Goal: Transaction & Acquisition: Purchase product/service

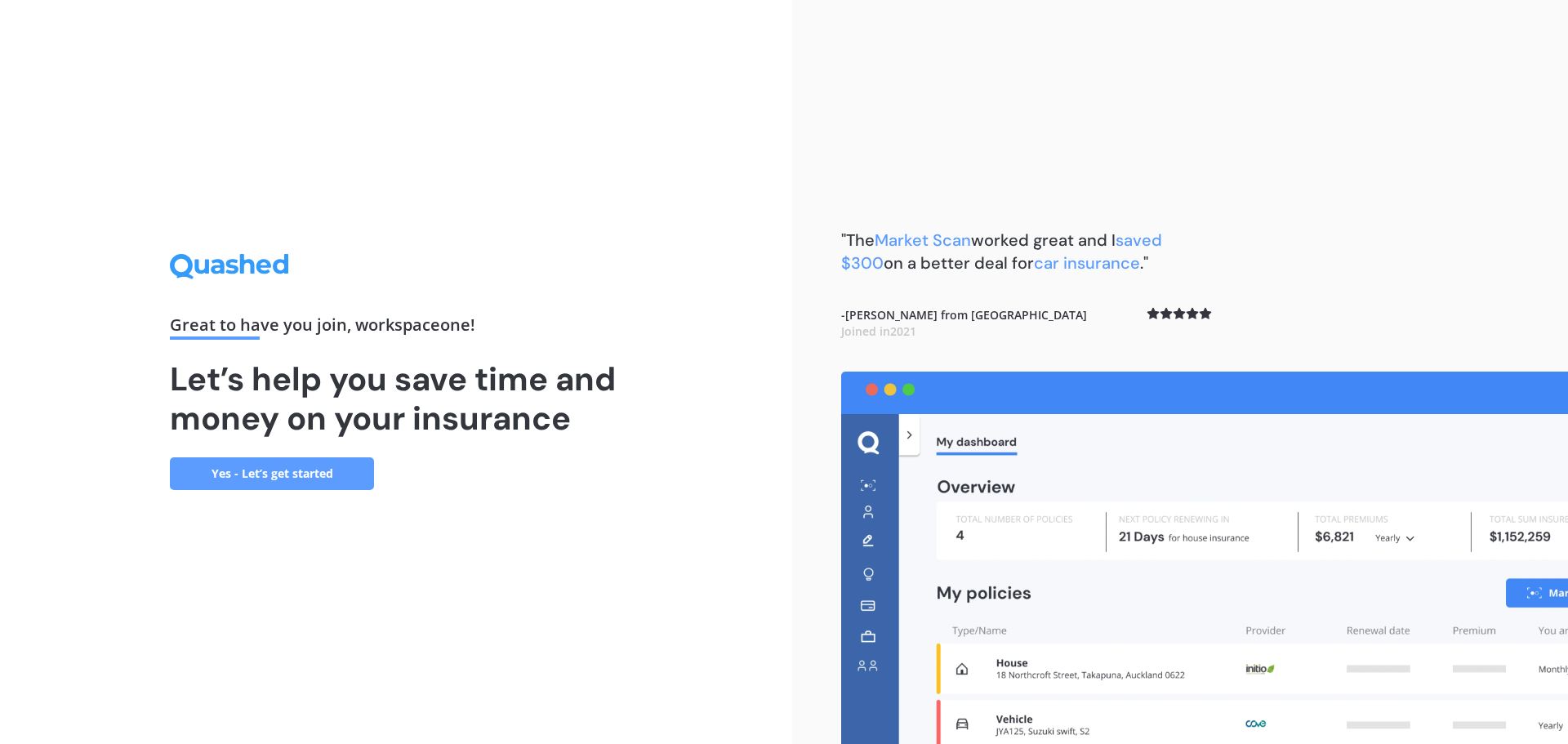
click at [213, 458] on link "Yes - Let’s get started" at bounding box center [272, 474] width 205 height 33
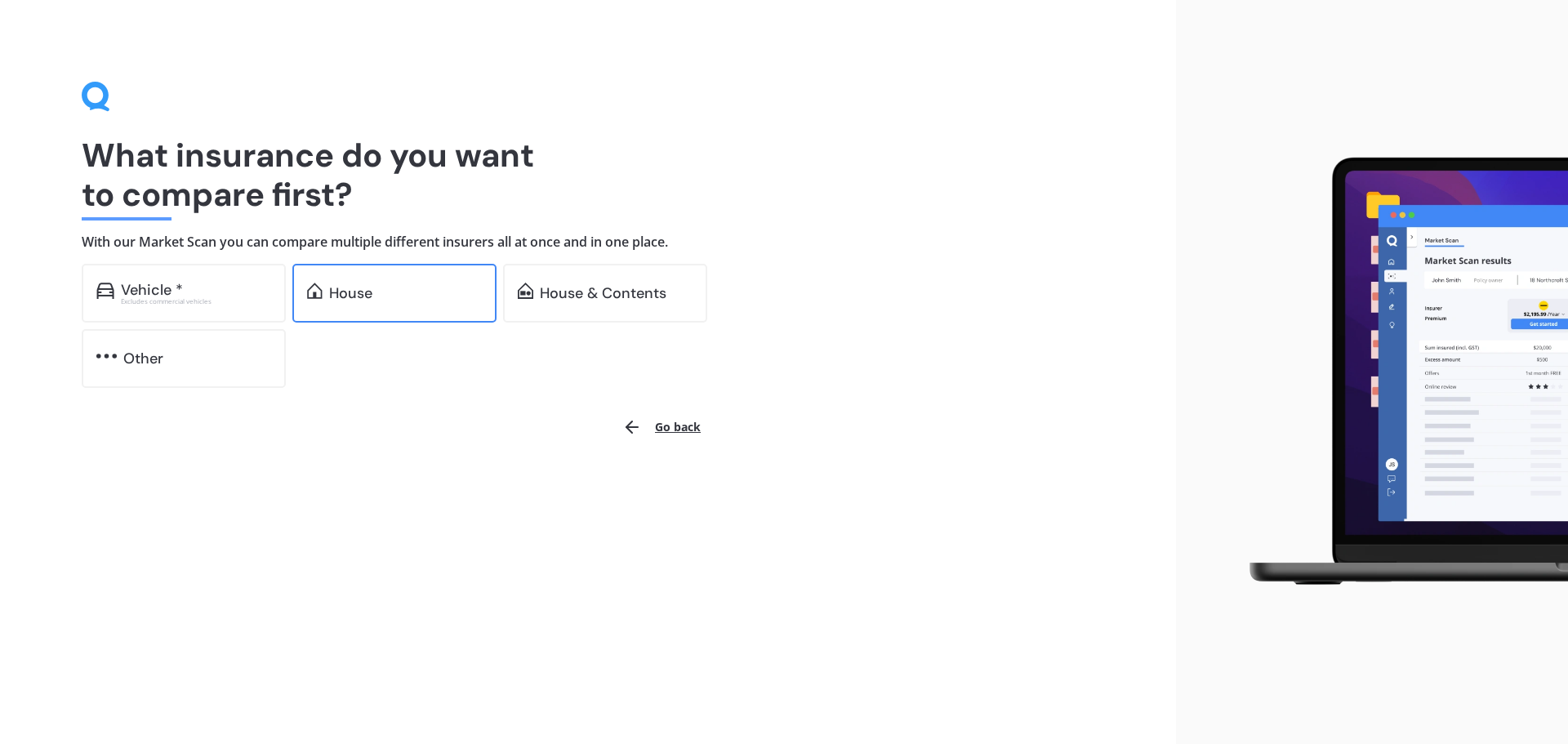
click at [370, 294] on div "House" at bounding box center [351, 293] width 44 height 16
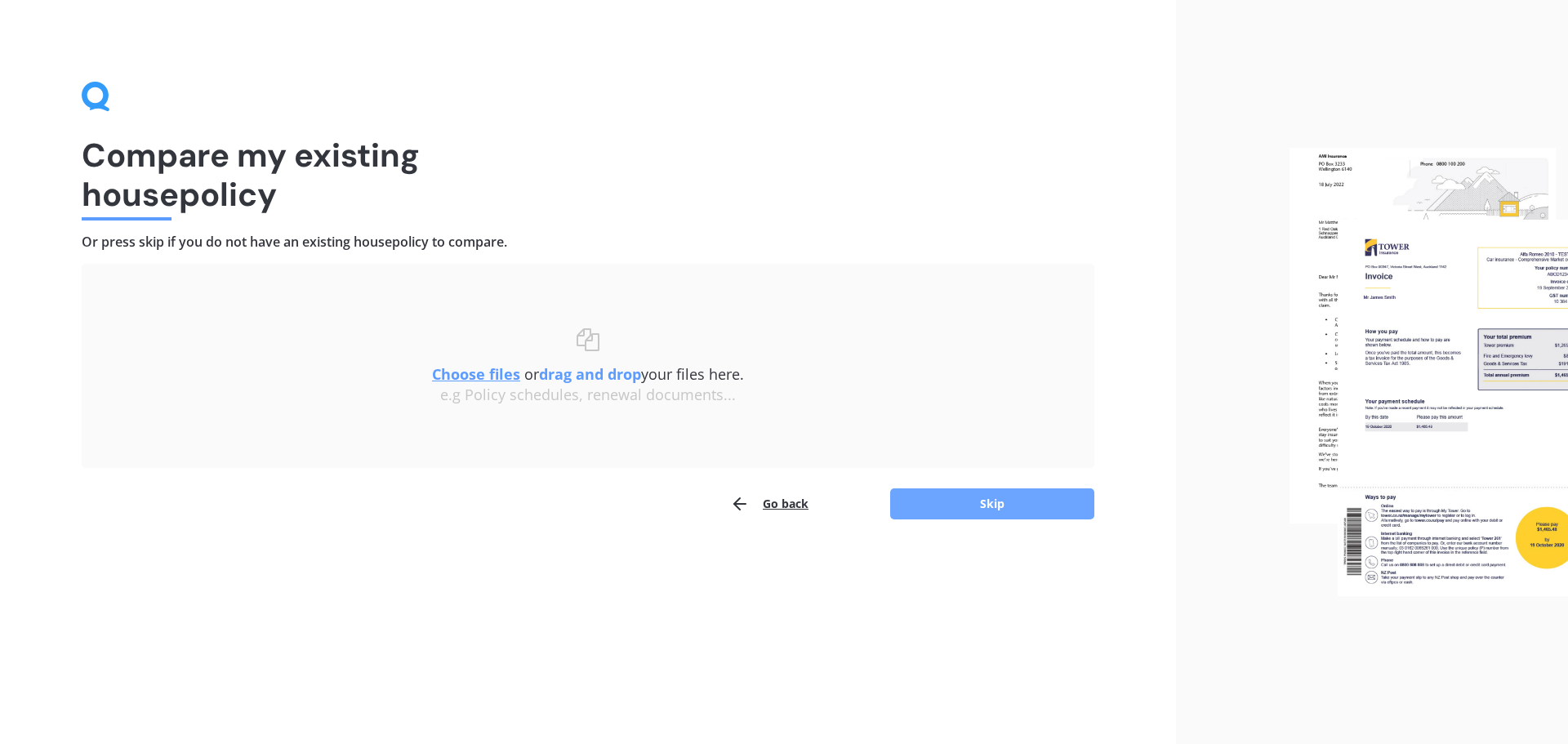
click at [943, 507] on button "Skip" at bounding box center [992, 504] width 205 height 31
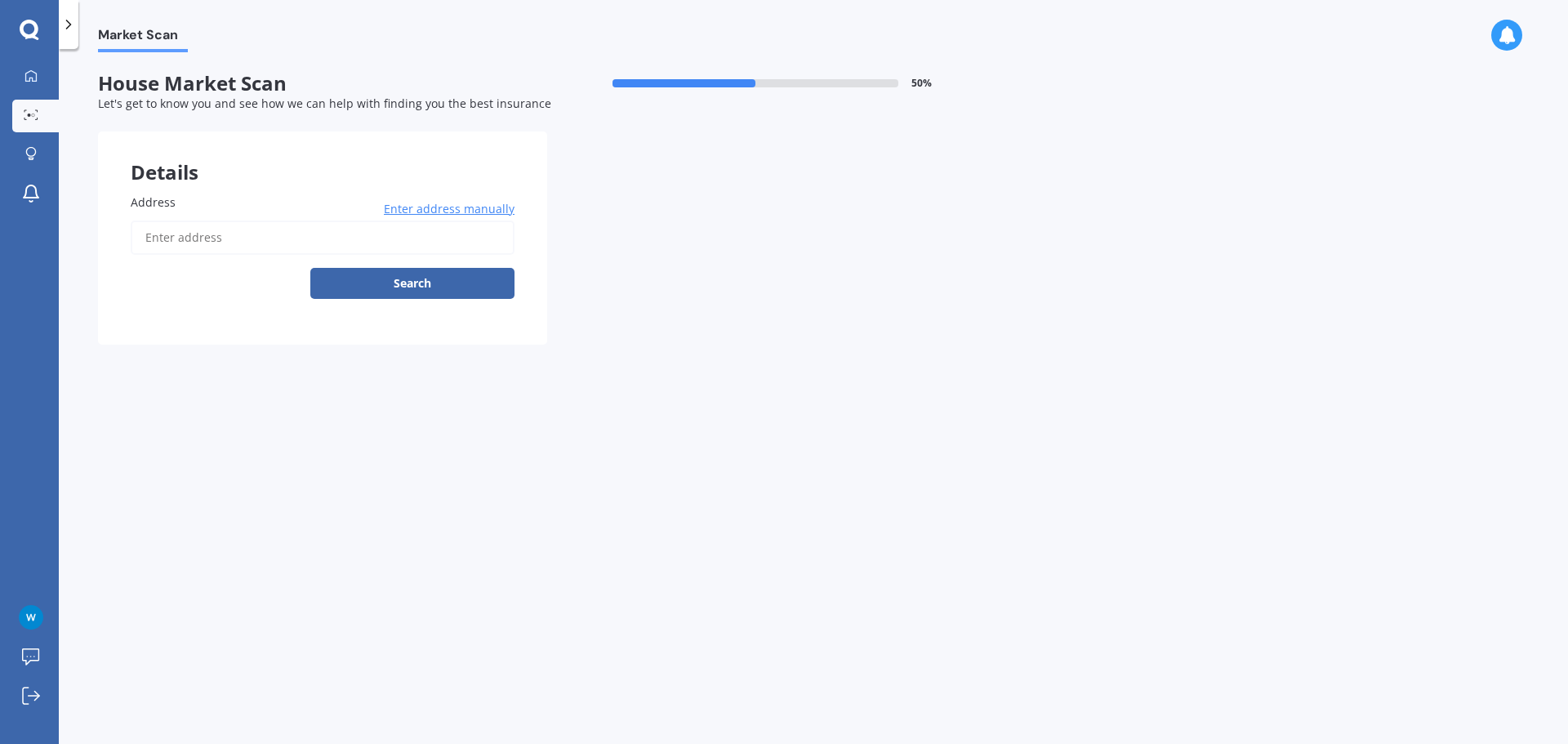
click at [440, 228] on input "Address" at bounding box center [322, 237] width 384 height 34
type input "[STREET_ADDRESS]"
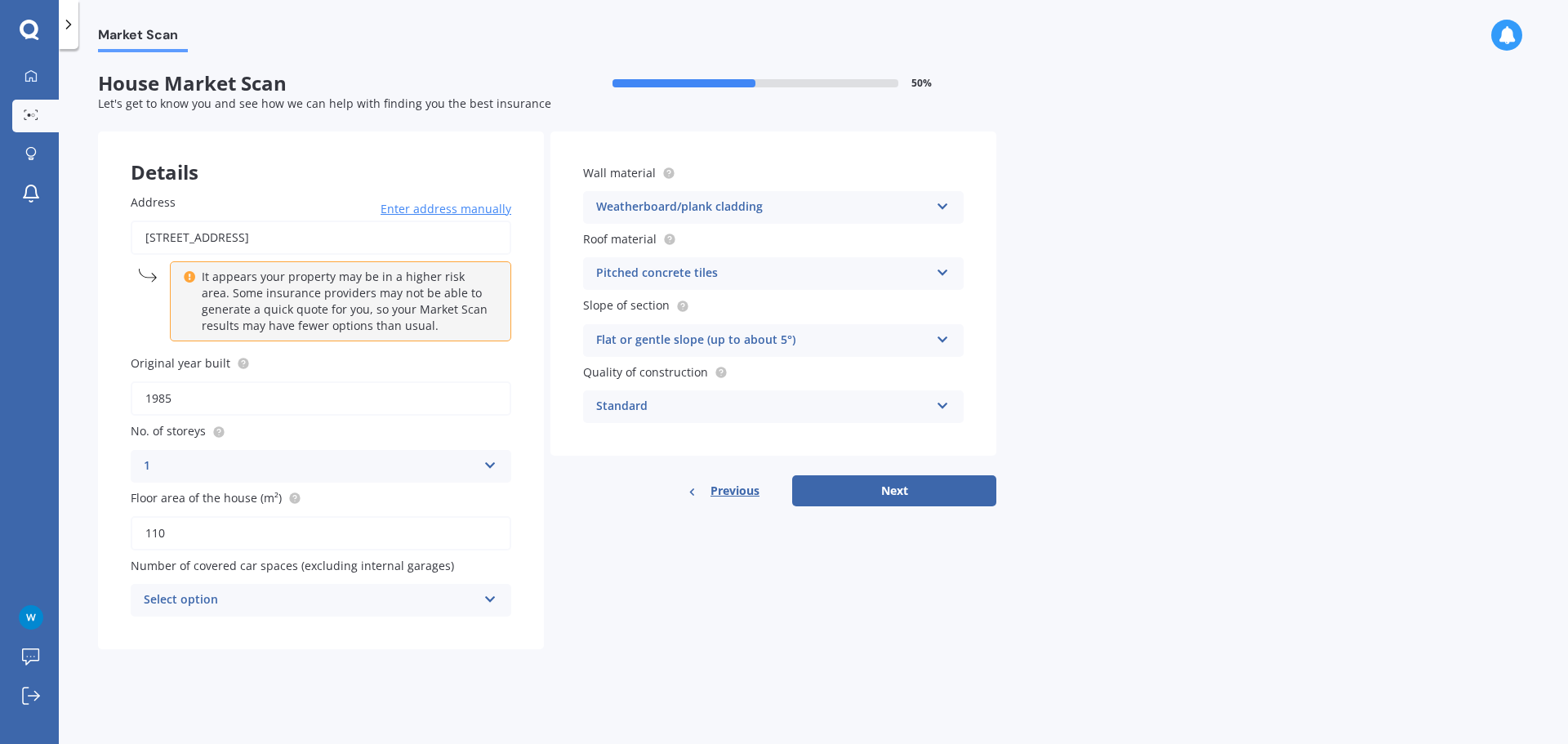
click at [321, 544] on input "110" at bounding box center [320, 533] width 380 height 34
type input "116"
click at [416, 590] on div "Select option 0 1 2 3 4 5+" at bounding box center [320, 600] width 380 height 33
click at [566, 610] on div "Details Address [STREET_ADDRESS] Enter address manually It appears your propert…" at bounding box center [547, 390] width 899 height 517
click at [491, 598] on icon at bounding box center [490, 596] width 14 height 11
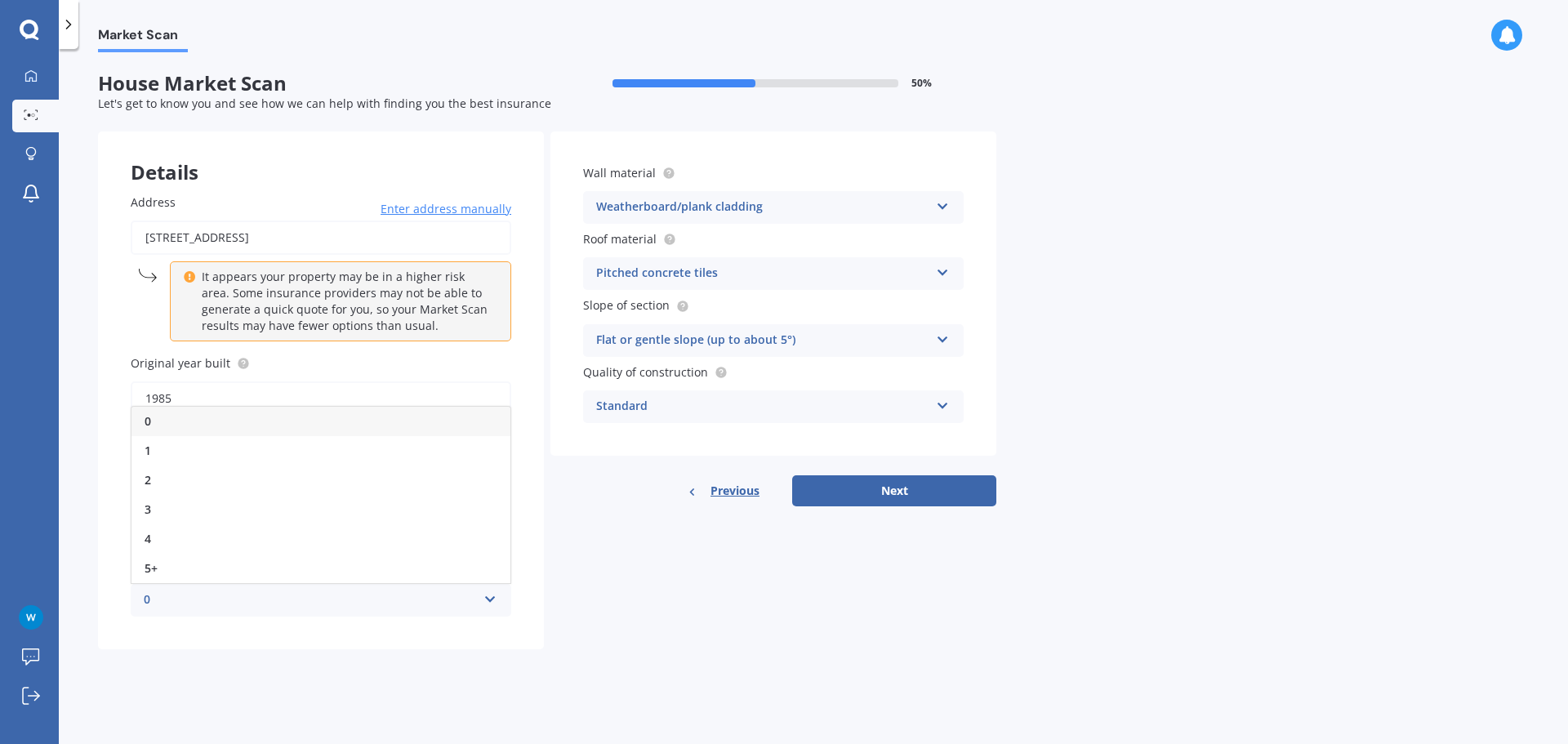
click at [491, 598] on icon at bounding box center [490, 596] width 14 height 11
click at [380, 466] on div "2" at bounding box center [320, 480] width 379 height 30
click at [841, 272] on div "Pitched concrete tiles" at bounding box center [763, 273] width 333 height 20
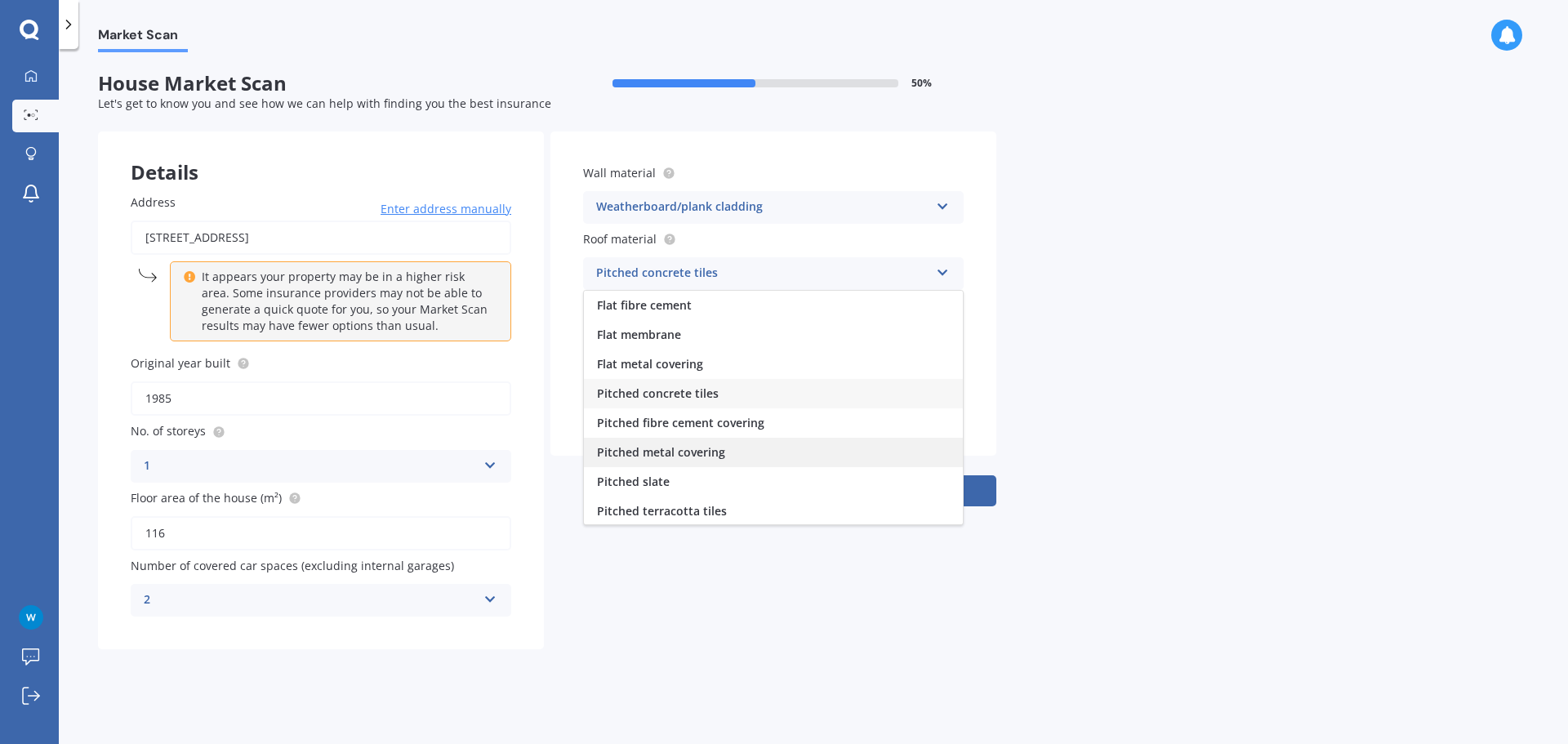
click at [729, 452] on div "Pitched metal covering" at bounding box center [773, 452] width 379 height 30
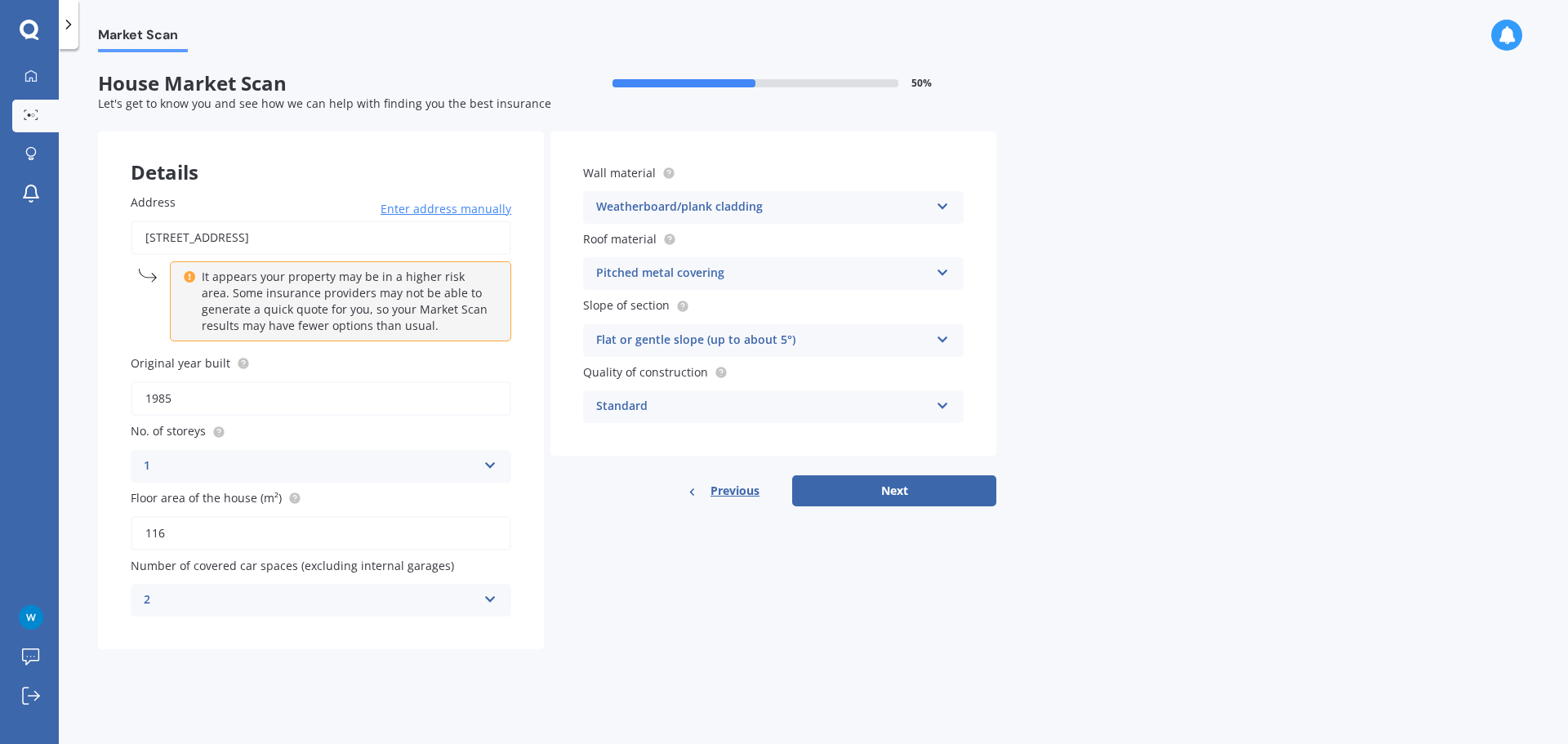
click at [697, 347] on div "Flat or gentle slope (up to about 5°)" at bounding box center [763, 341] width 333 height 20
click at [747, 411] on div "Standard" at bounding box center [763, 406] width 333 height 20
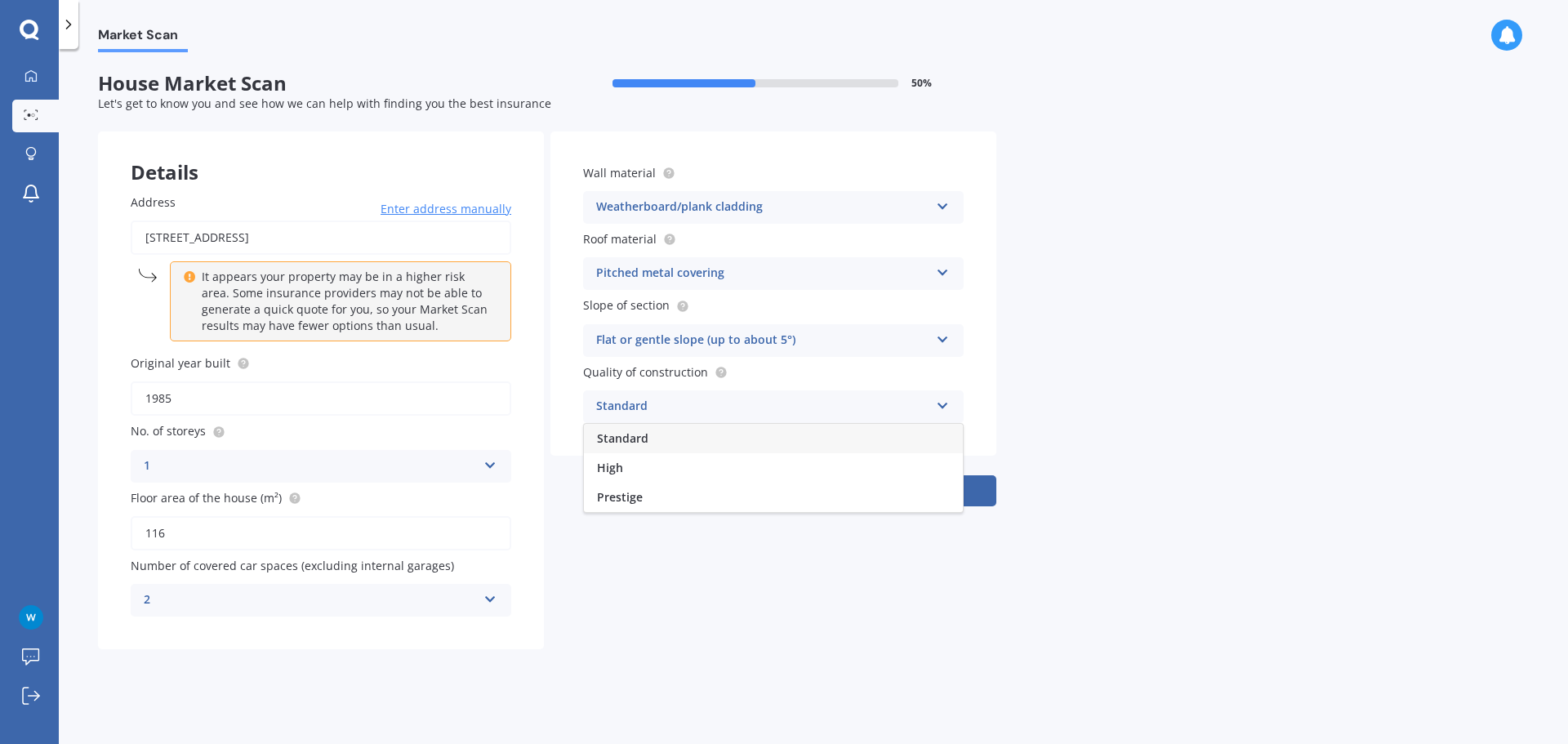
click at [747, 411] on div "Standard" at bounding box center [763, 406] width 333 height 20
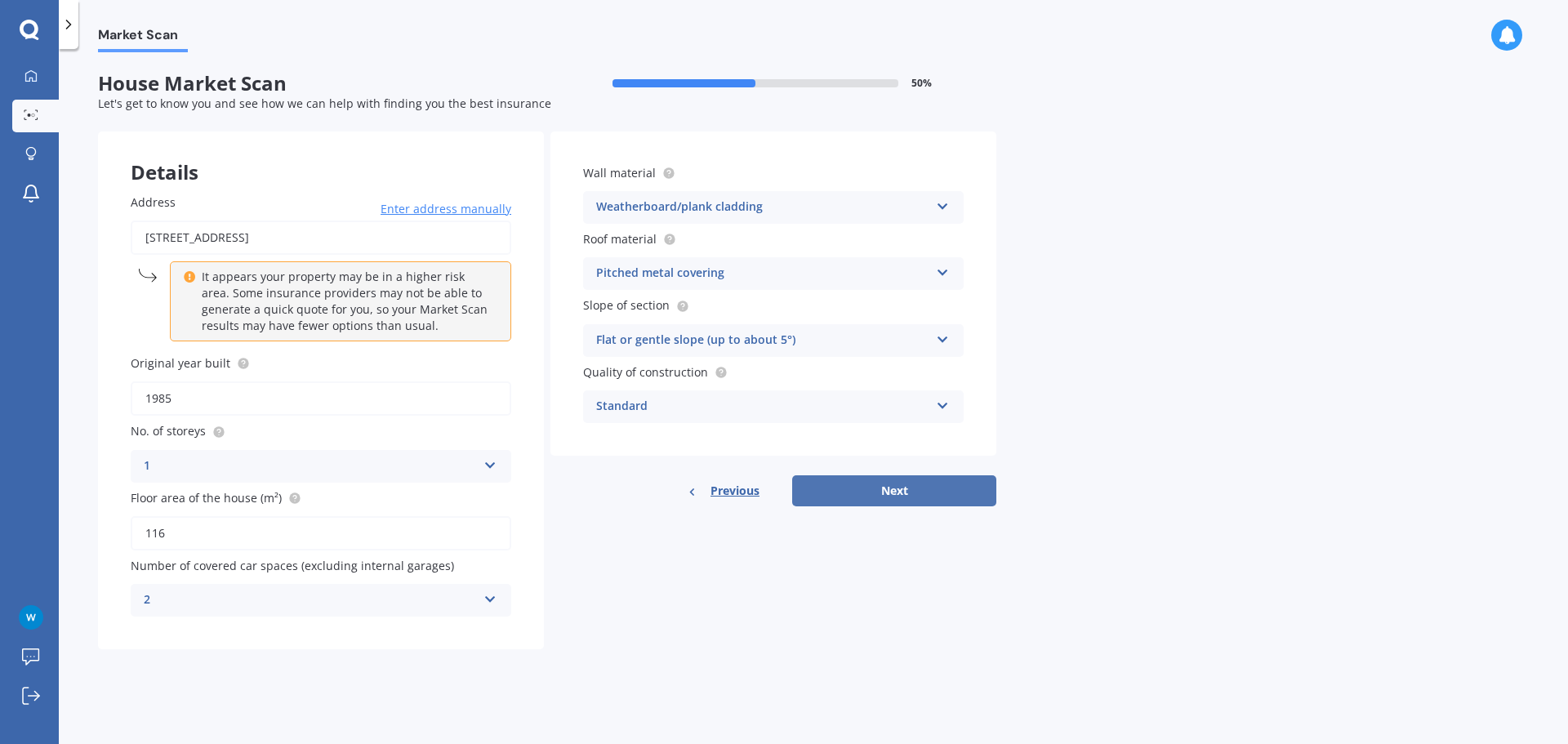
click at [865, 486] on button "Next" at bounding box center [894, 491] width 205 height 31
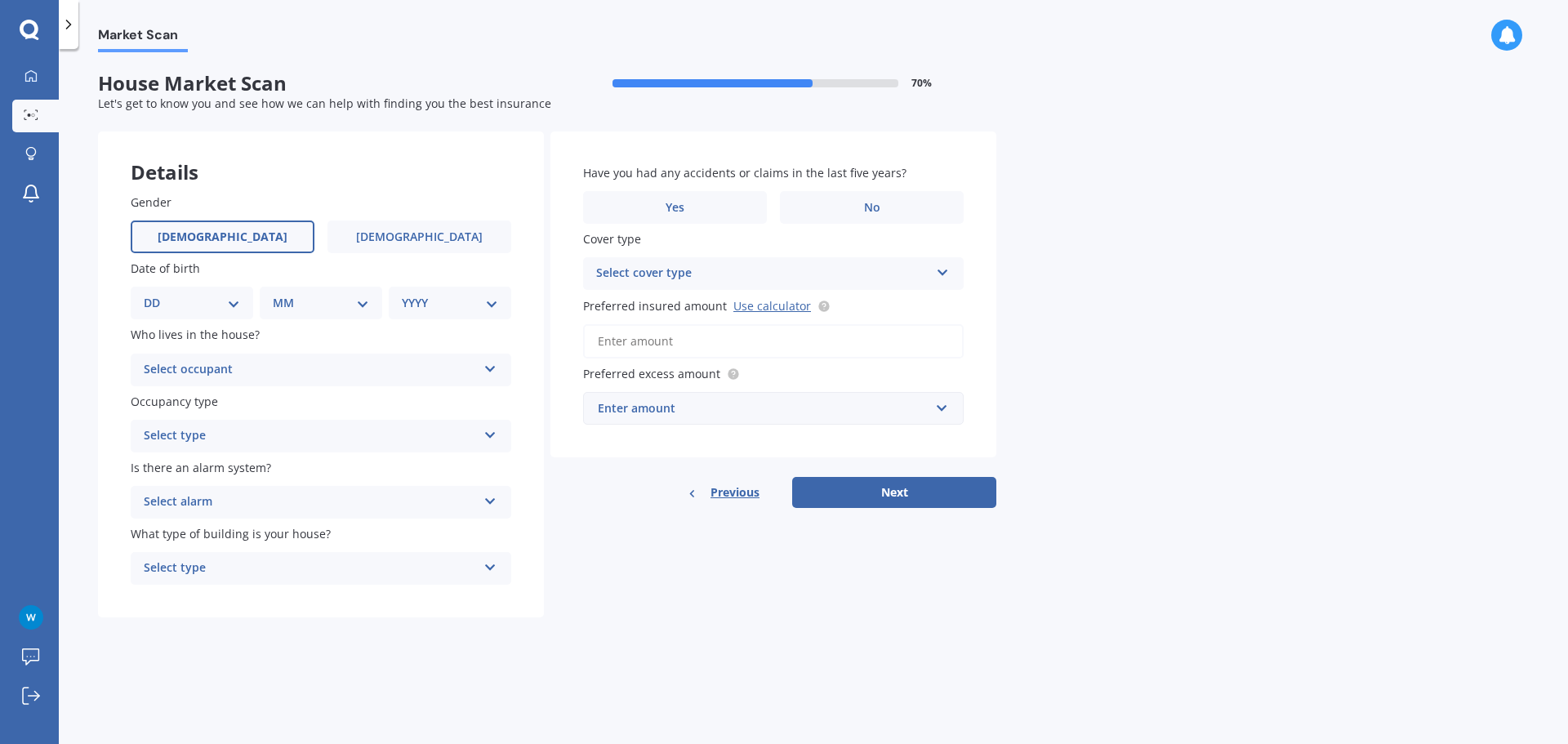
click at [270, 241] on label "[DEMOGRAPHIC_DATA]" at bounding box center [223, 237] width 184 height 33
click at [0, 0] on input "[DEMOGRAPHIC_DATA]" at bounding box center [0, 0] width 0 height 0
click at [224, 310] on select "DD 01 02 03 04 05 06 07 08 09 10 11 12 13 14 15 16 17 18 19 20 21 22 23 24 25 2…" at bounding box center [191, 303] width 96 height 18
select select "14"
click at [157, 294] on select "DD 01 02 03 04 05 06 07 08 09 10 11 12 13 14 15 16 17 18 19 20 21 22 23 24 25 2…" at bounding box center [191, 303] width 96 height 18
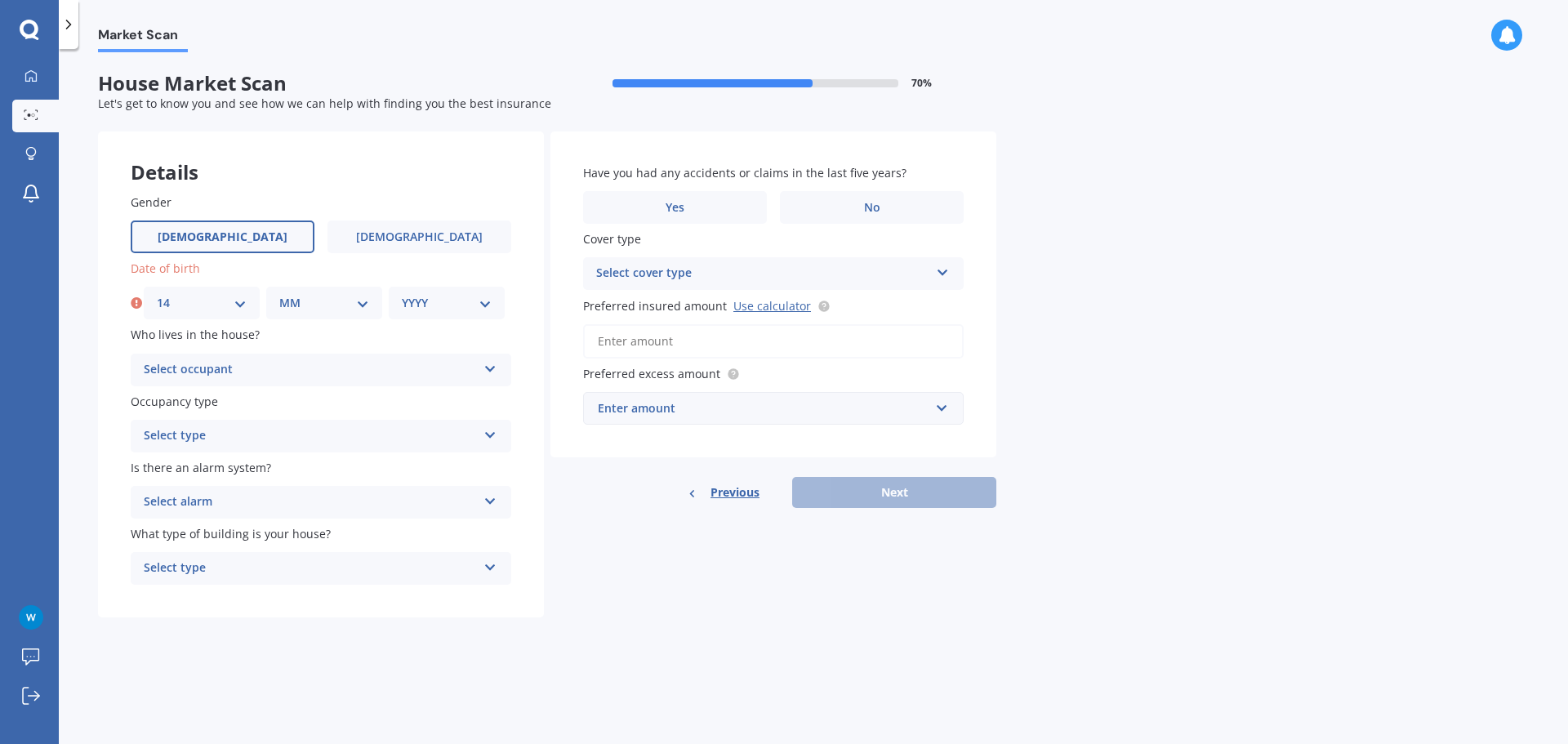
click at [316, 306] on select "MM 01 02 03 04 05 06 07 08 09 10 11 12" at bounding box center [324, 303] width 90 height 18
select select "07"
click at [279, 294] on select "MM 01 02 03 04 05 06 07 08 09 10 11 12" at bounding box center [324, 303] width 90 height 18
click at [459, 296] on select "YYYY 2009 2008 2007 2006 2005 2004 2003 2002 2001 2000 1999 1998 1997 1996 1995…" at bounding box center [446, 303] width 90 height 18
select select "1982"
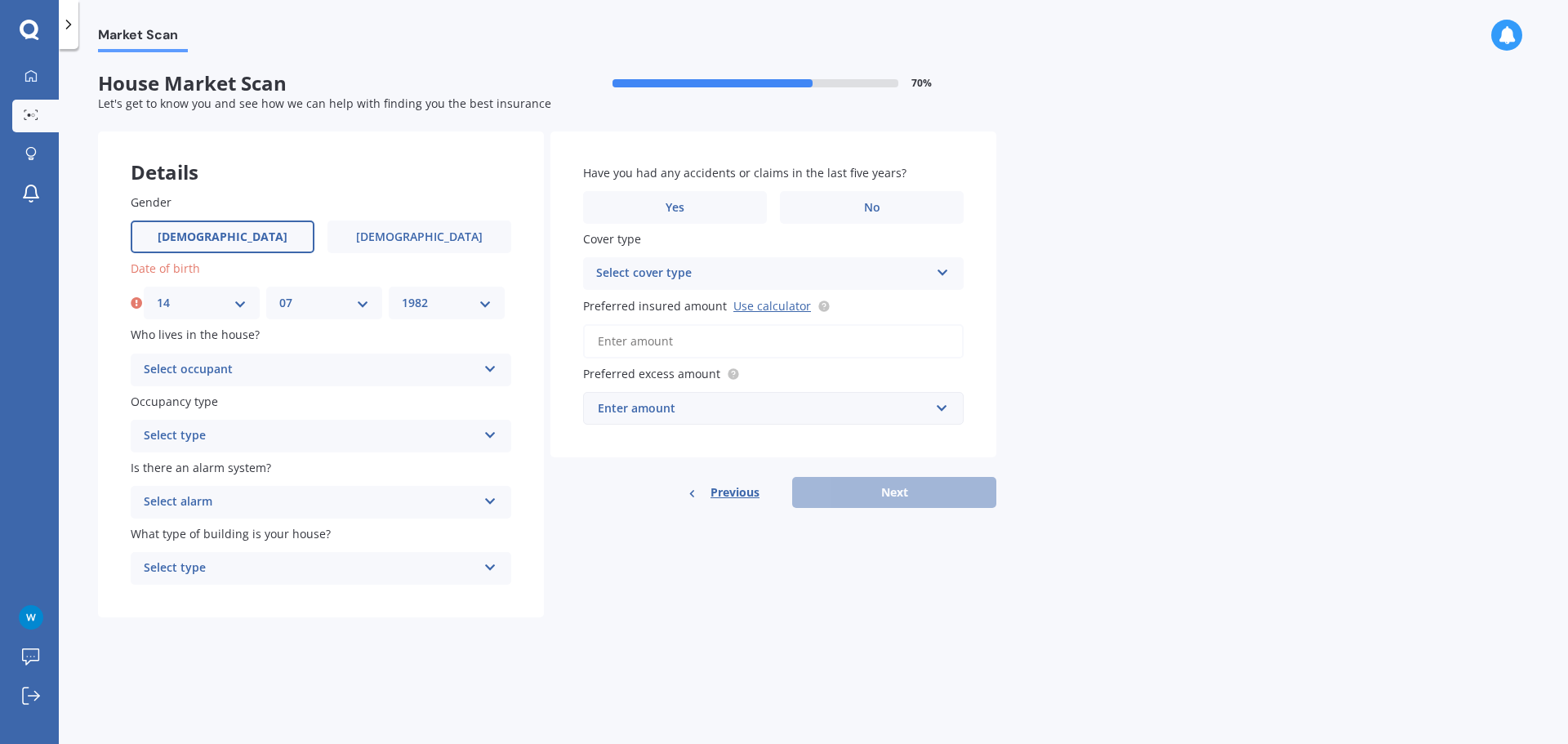
click at [402, 294] on select "YYYY 2009 2008 2007 2006 2005 2004 2003 2002 2001 2000 1999 1998 1997 1996 1995…" at bounding box center [446, 303] width 90 height 18
click at [265, 367] on div "Select occupant" at bounding box center [310, 370] width 333 height 20
click at [242, 400] on div "Owner" at bounding box center [320, 402] width 379 height 30
click at [242, 434] on div "Select type" at bounding box center [310, 436] width 333 height 20
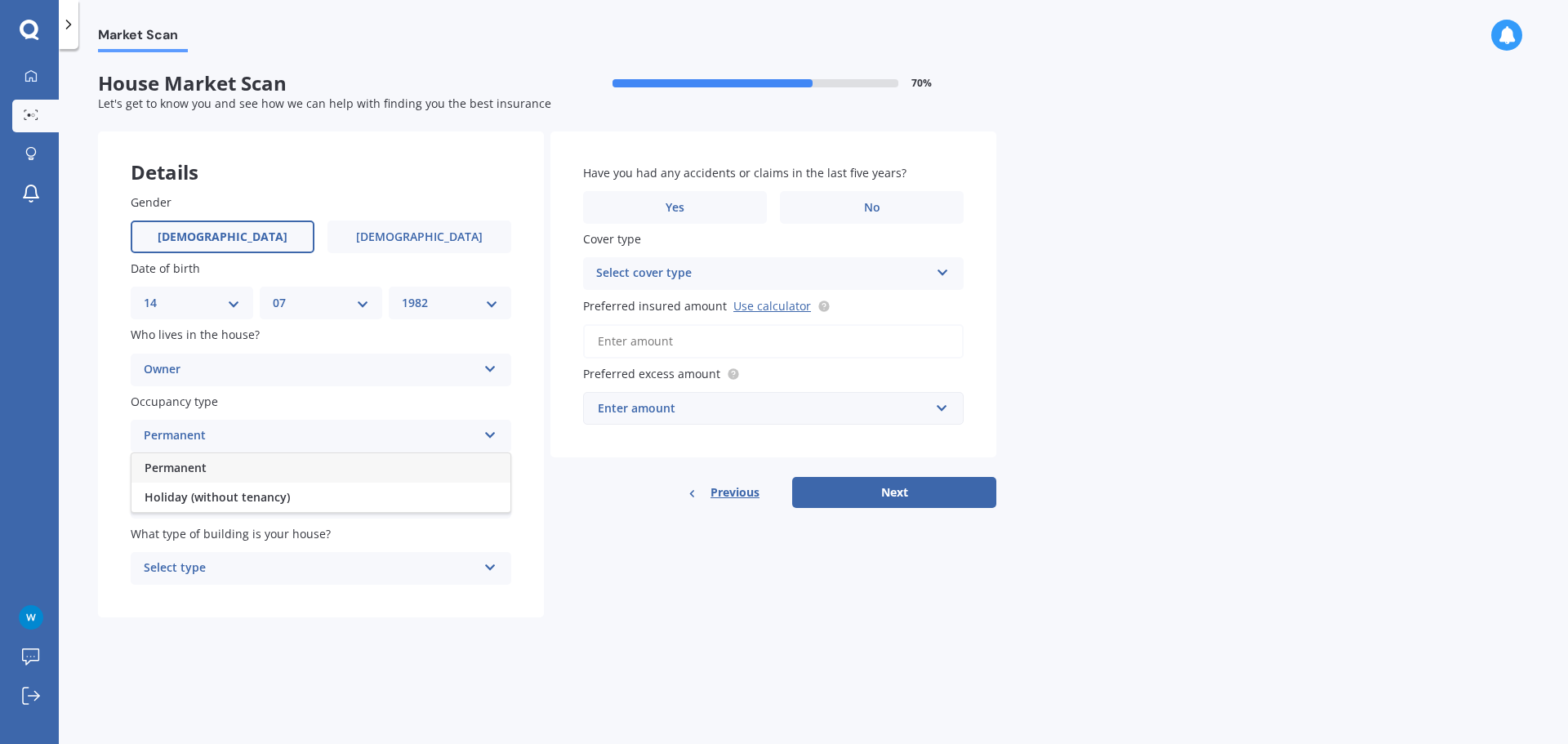
click at [233, 466] on div "Permanent" at bounding box center [320, 468] width 379 height 30
click at [230, 503] on div "Select alarm" at bounding box center [310, 502] width 333 height 20
click at [232, 529] on div "Yes, monitored" at bounding box center [320, 534] width 379 height 30
click at [245, 567] on div "Select type" at bounding box center [310, 568] width 333 height 20
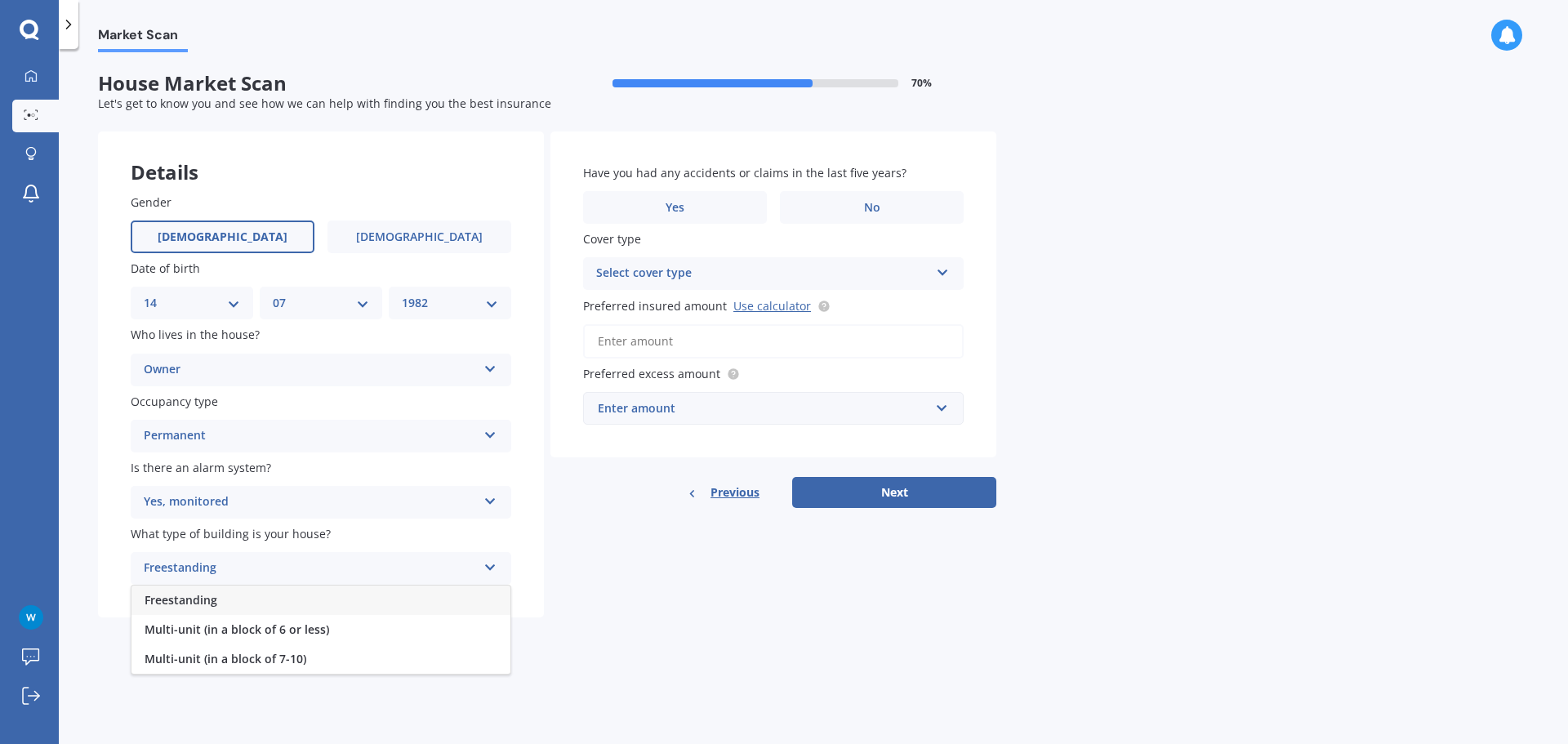
click at [251, 599] on div "Freestanding" at bounding box center [320, 600] width 379 height 30
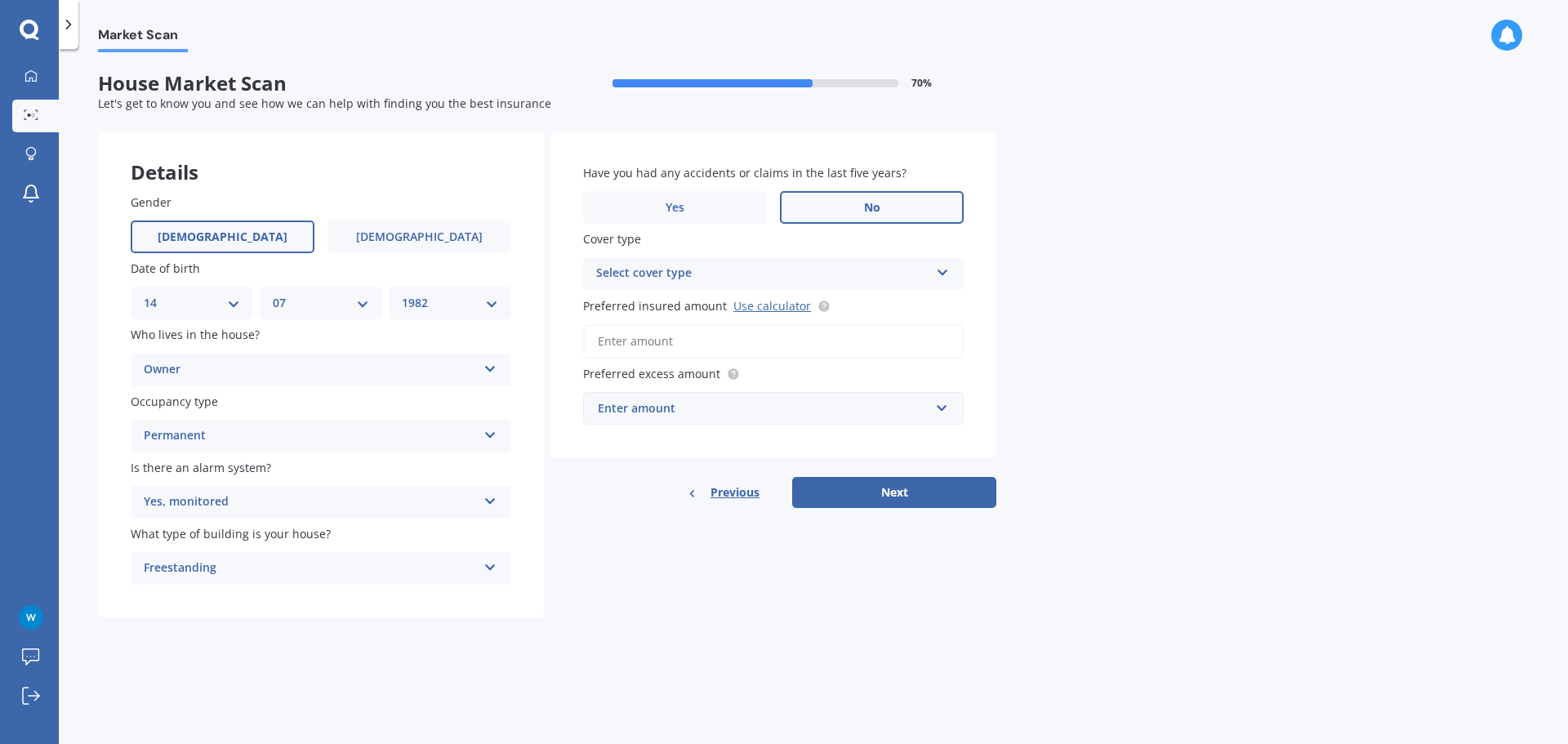
click at [822, 203] on label "No" at bounding box center [871, 208] width 184 height 33
click at [0, 0] on input "No" at bounding box center [0, 0] width 0 height 0
click at [783, 268] on div "Select cover type" at bounding box center [763, 273] width 333 height 20
click at [1057, 350] on div "Market Scan House Market Scan 70 % Let's get to know you and see how we can hel…" at bounding box center [813, 400] width 1509 height 695
click at [794, 273] on div "High" at bounding box center [763, 273] width 333 height 20
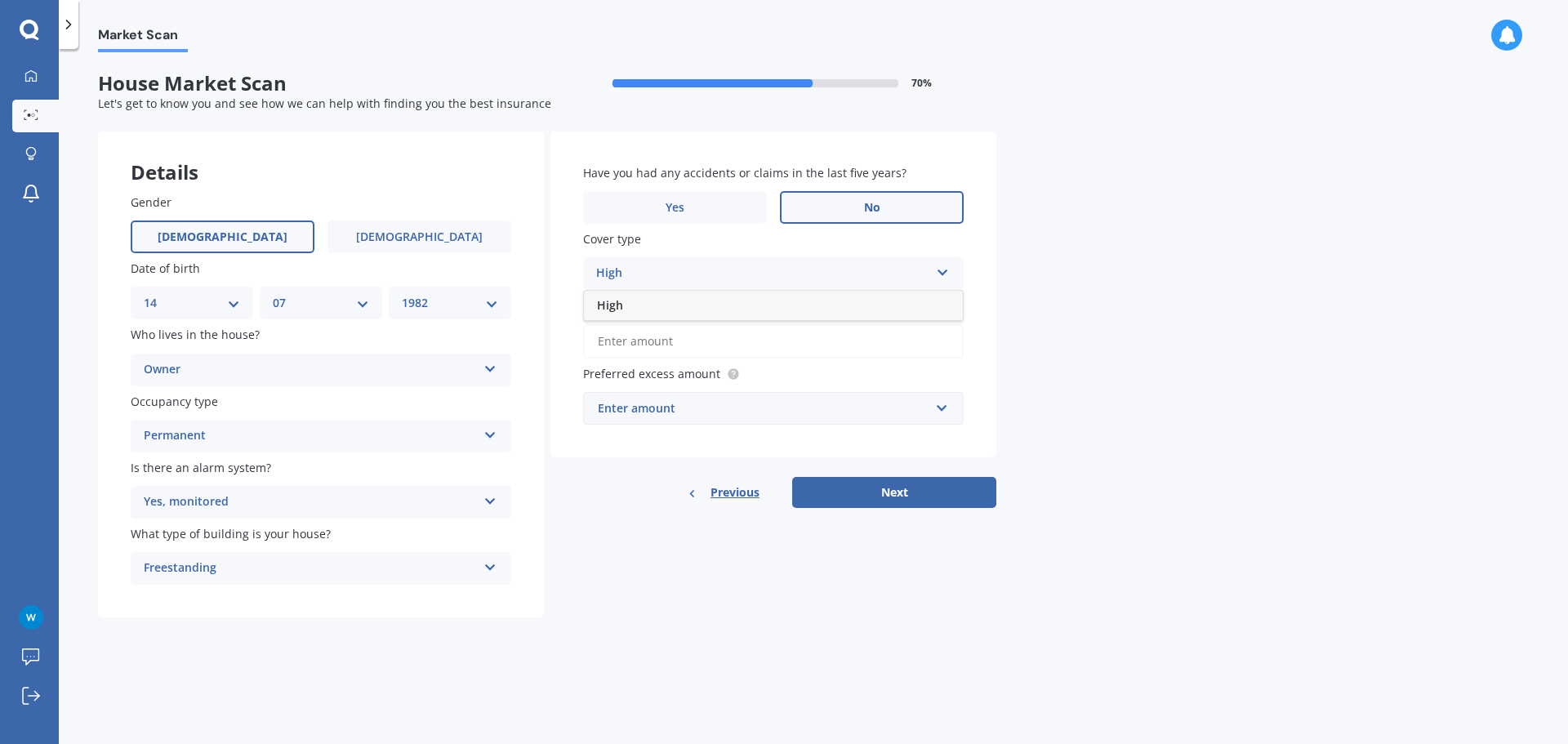
click at [794, 273] on div "High" at bounding box center [763, 273] width 333 height 20
click at [687, 343] on input "Preferred insured amount Use calculator" at bounding box center [773, 342] width 380 height 34
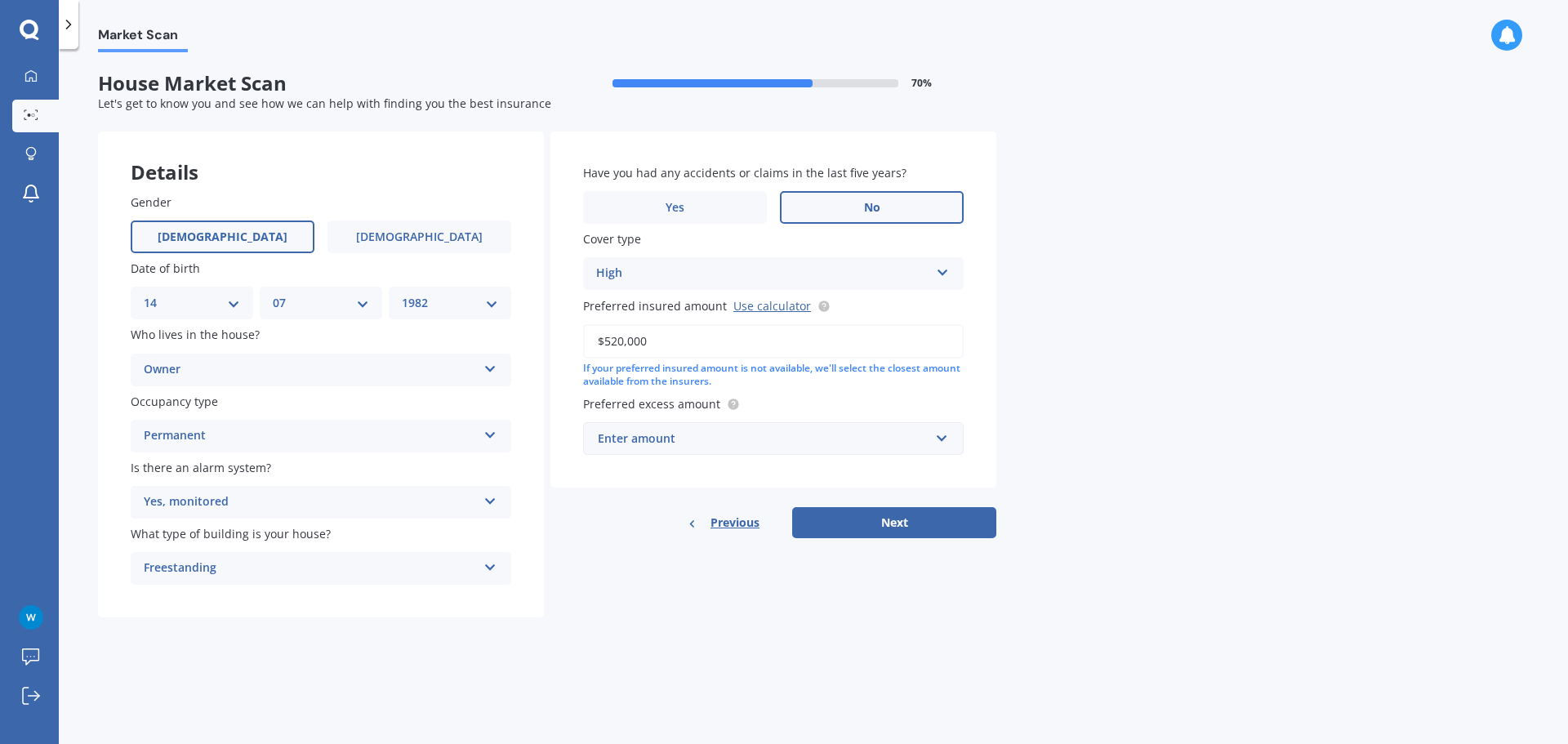
type input "$520,000"
click at [772, 443] on div "Enter amount" at bounding box center [764, 439] width 332 height 18
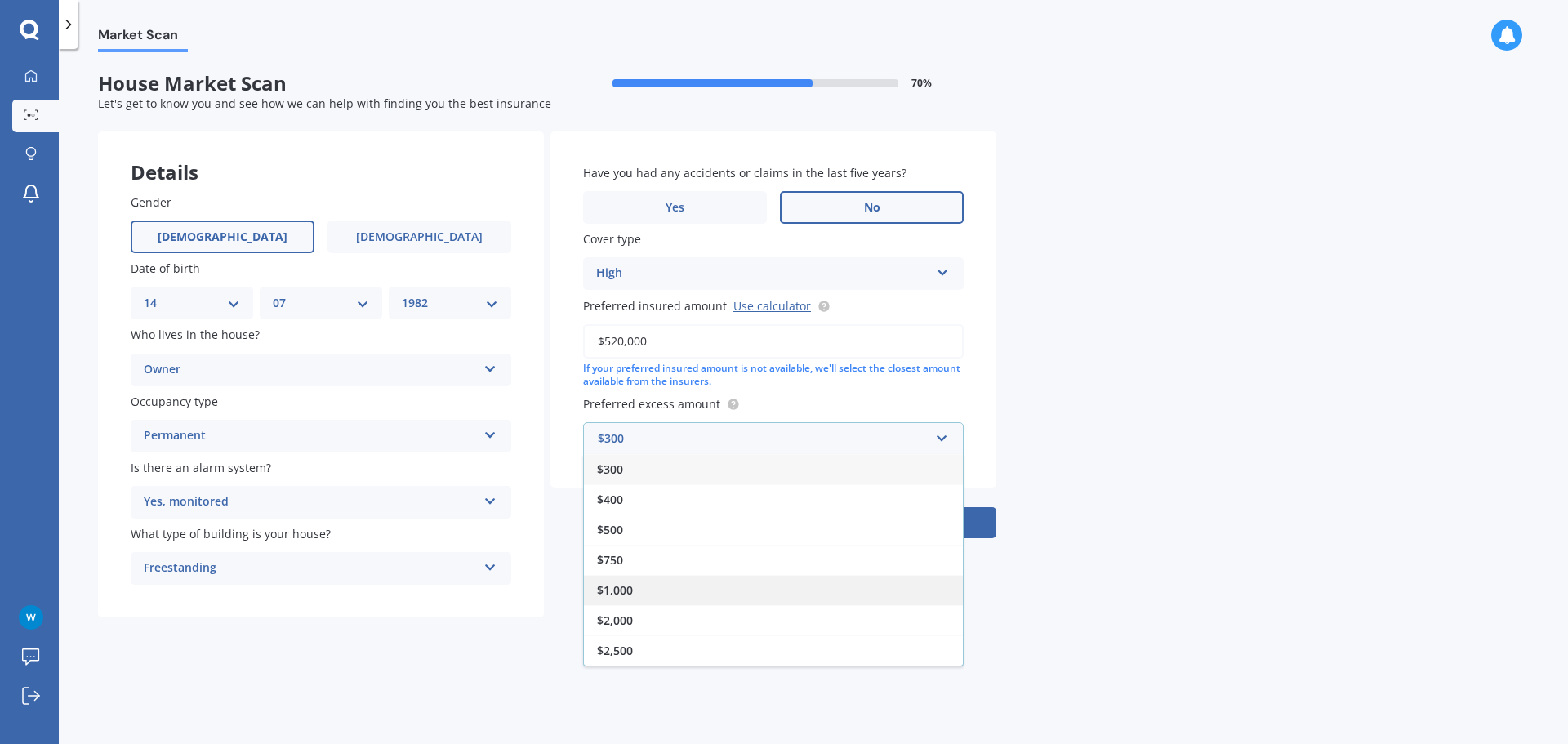
click at [734, 581] on div "$1,000" at bounding box center [773, 590] width 379 height 30
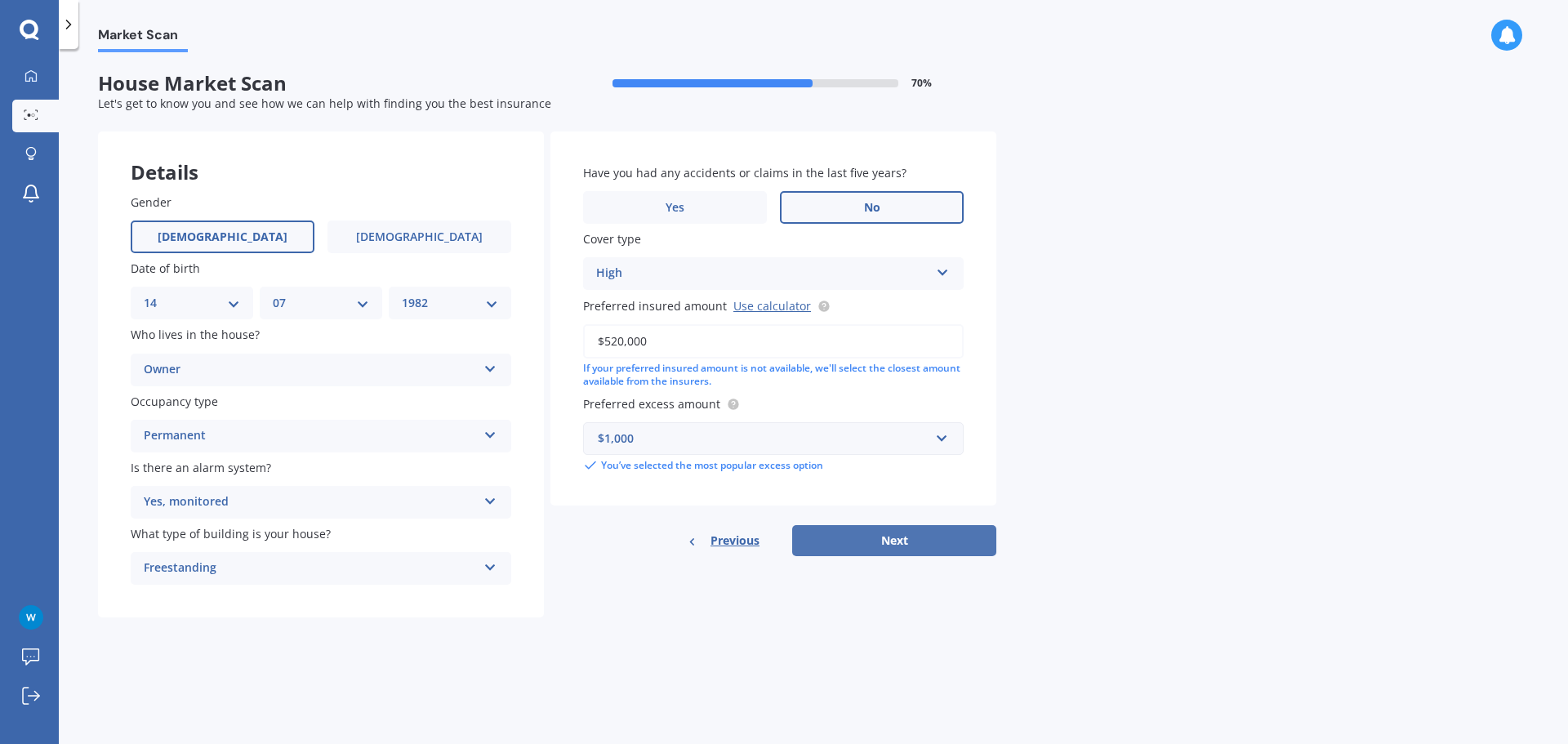
click at [896, 549] on button "Next" at bounding box center [894, 540] width 205 height 31
select select "14"
select select "07"
select select "1982"
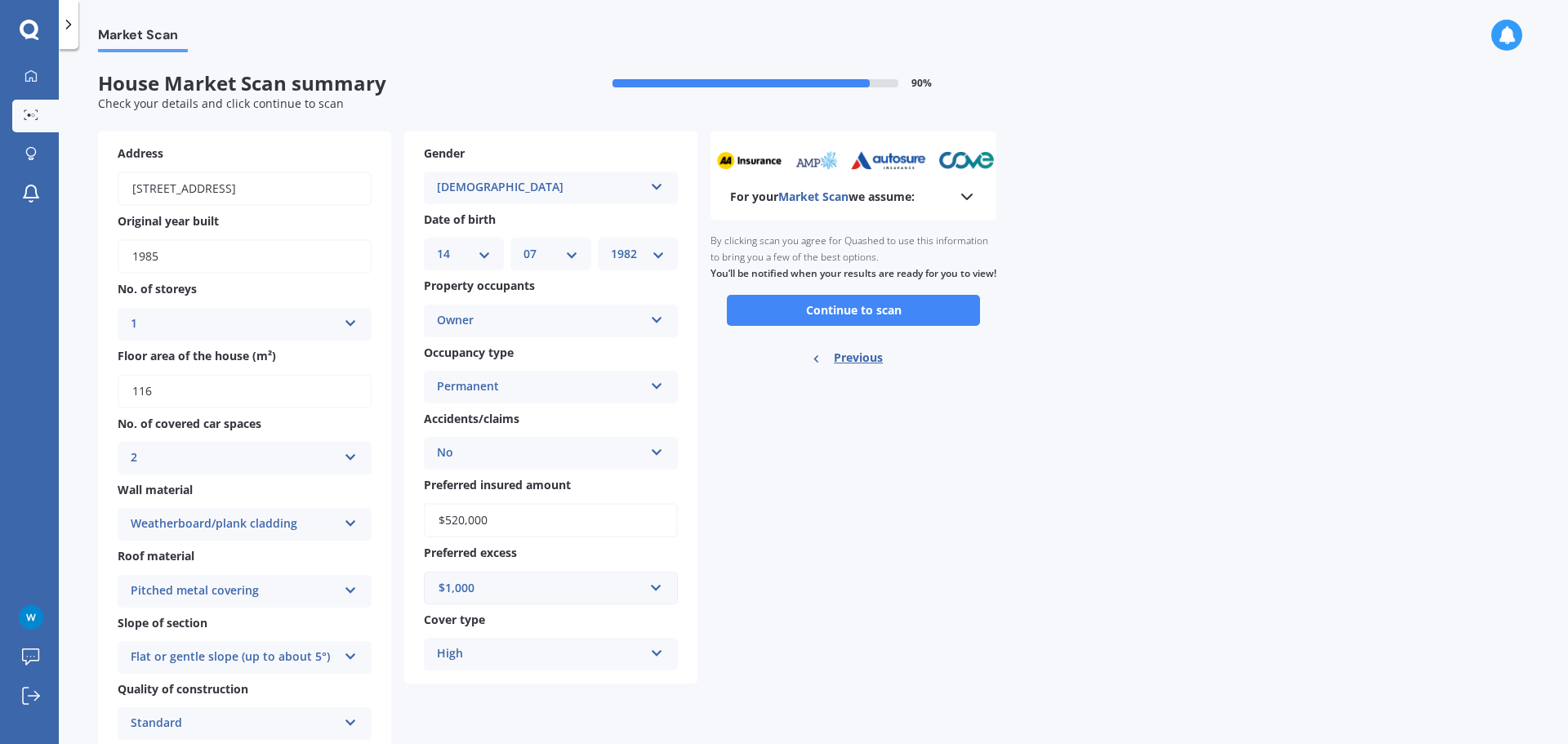
scroll to position [2, 0]
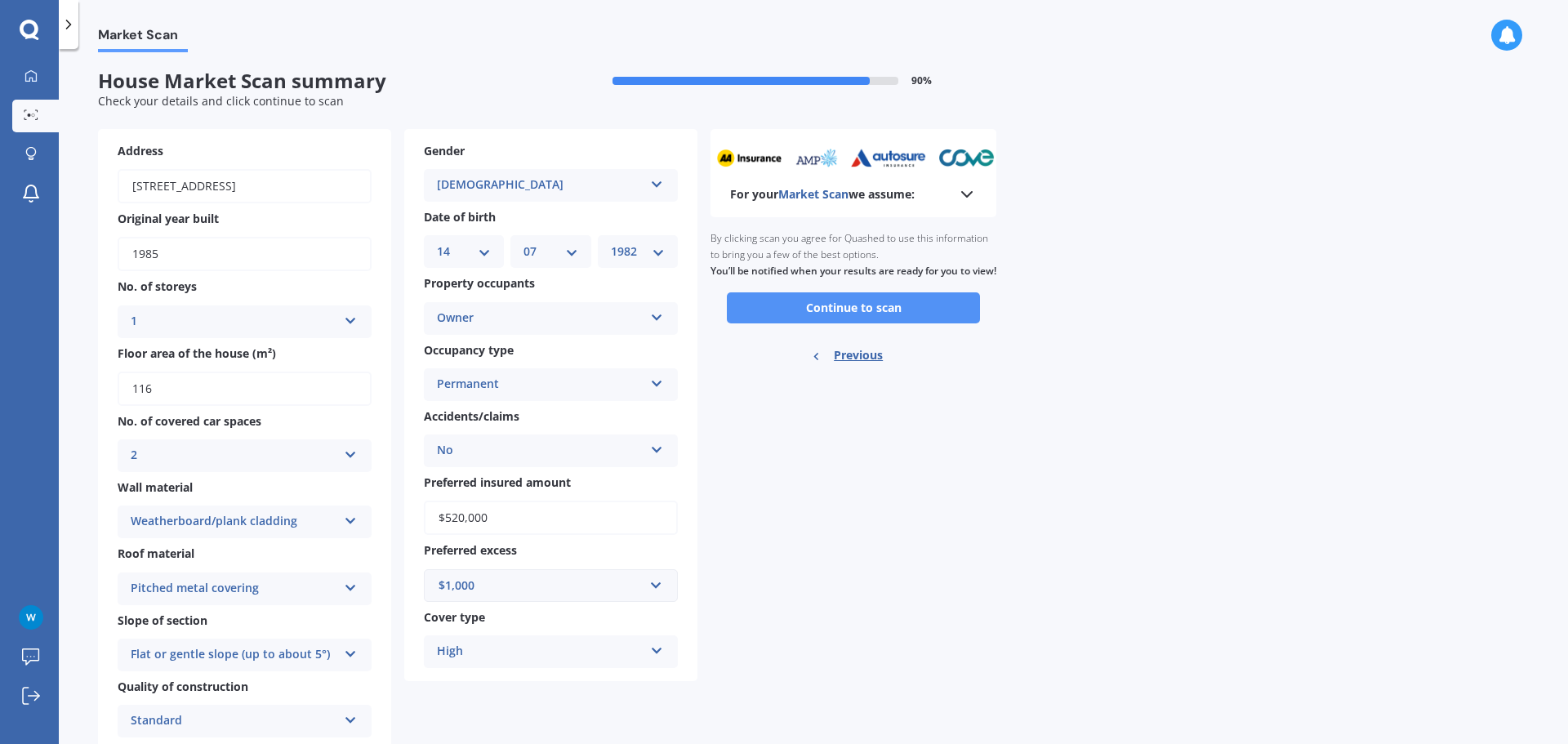
click at [853, 319] on button "Continue to scan" at bounding box center [853, 308] width 253 height 31
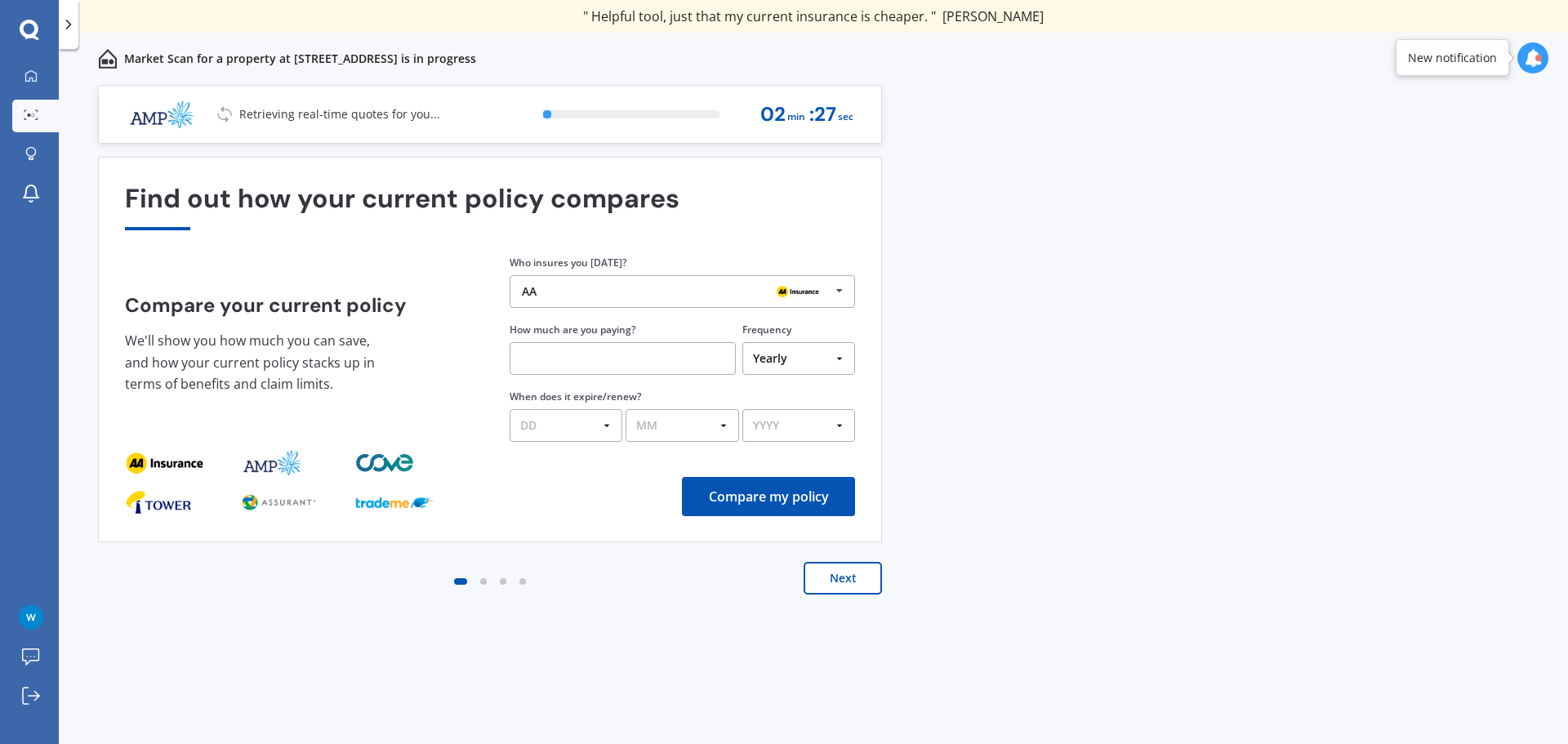
click at [823, 297] on img at bounding box center [798, 292] width 53 height 20
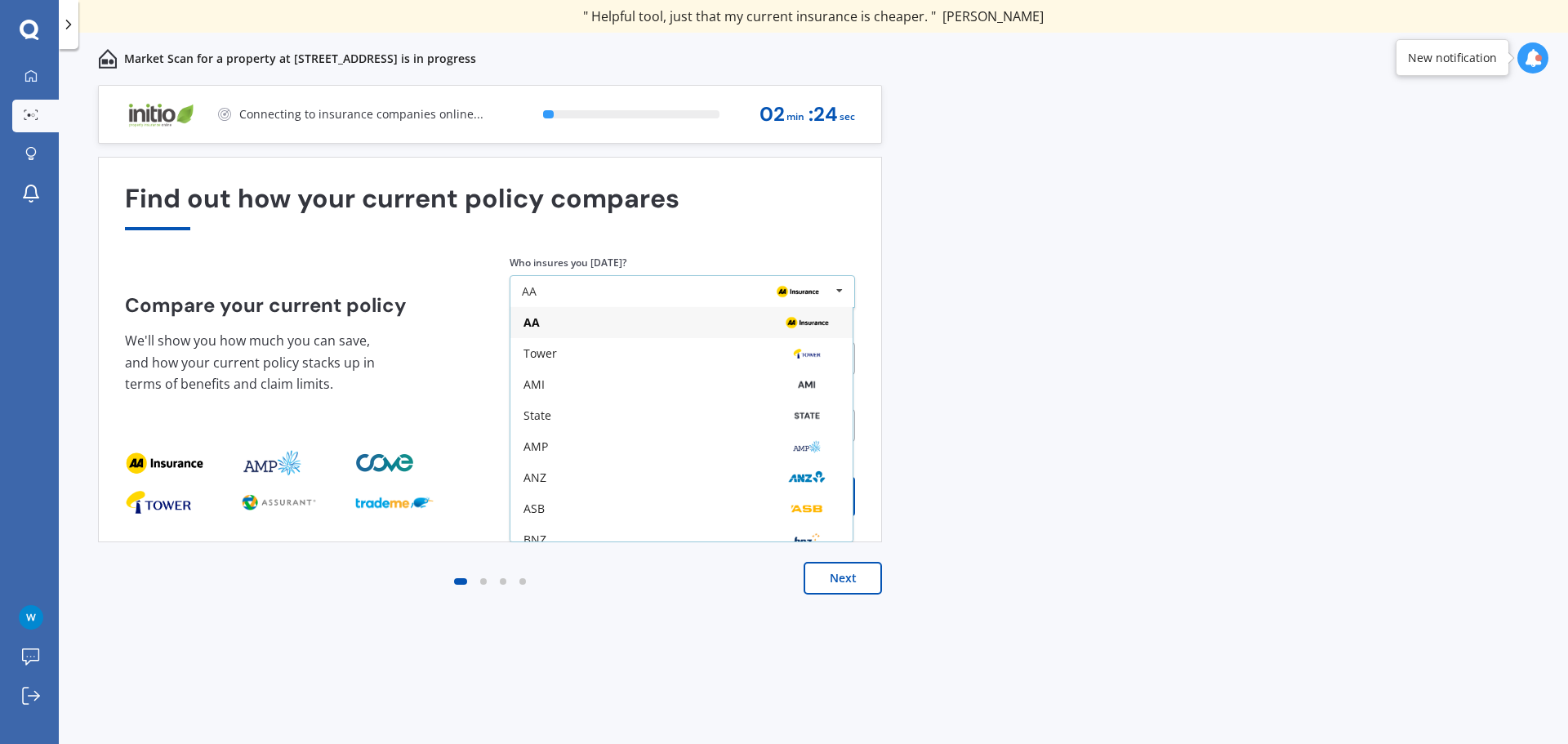
click at [729, 295] on div "AA" at bounding box center [676, 292] width 309 height 13
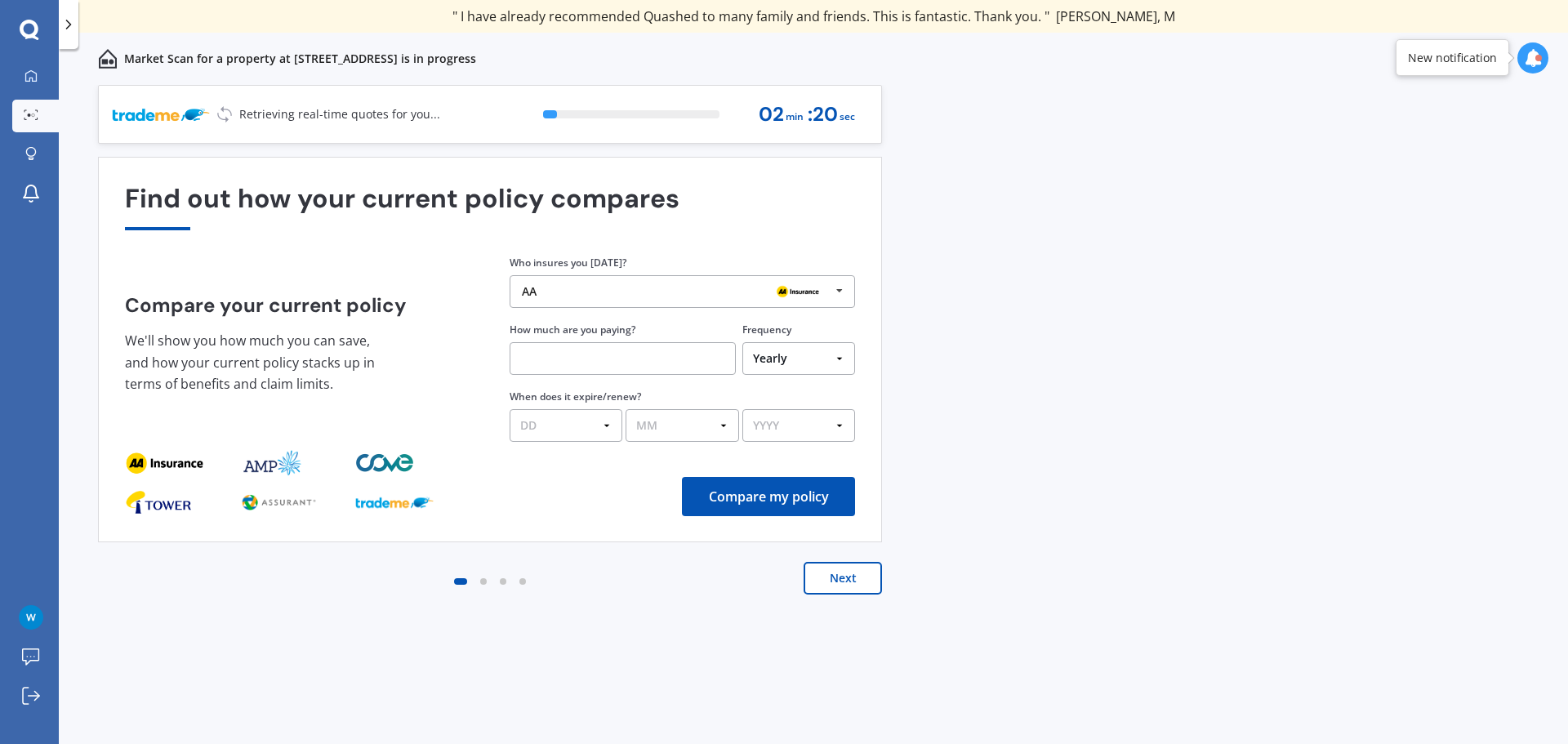
click at [841, 289] on icon at bounding box center [839, 291] width 25 height 30
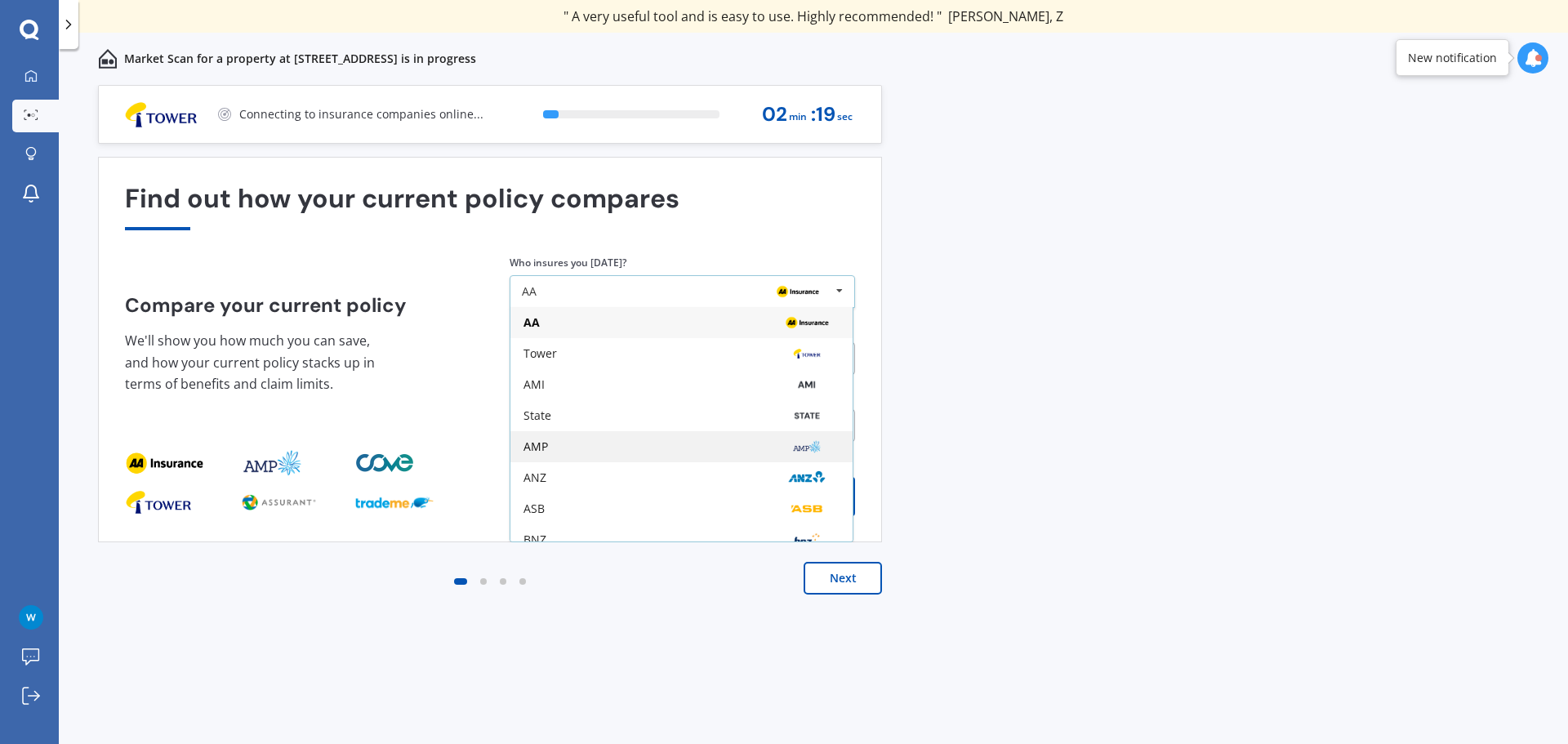
scroll to position [107, 0]
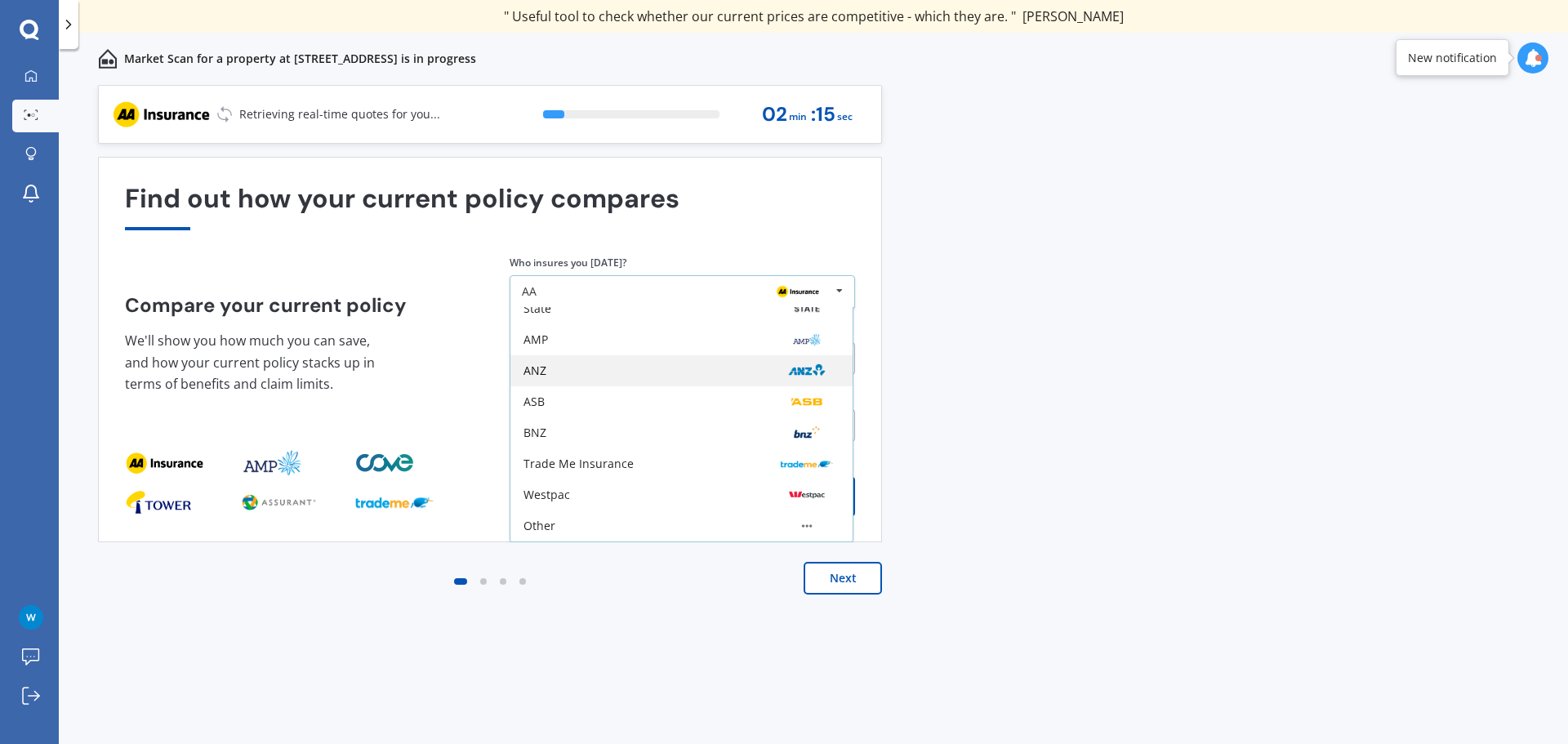
click at [595, 363] on div "ANZ" at bounding box center [681, 370] width 343 height 31
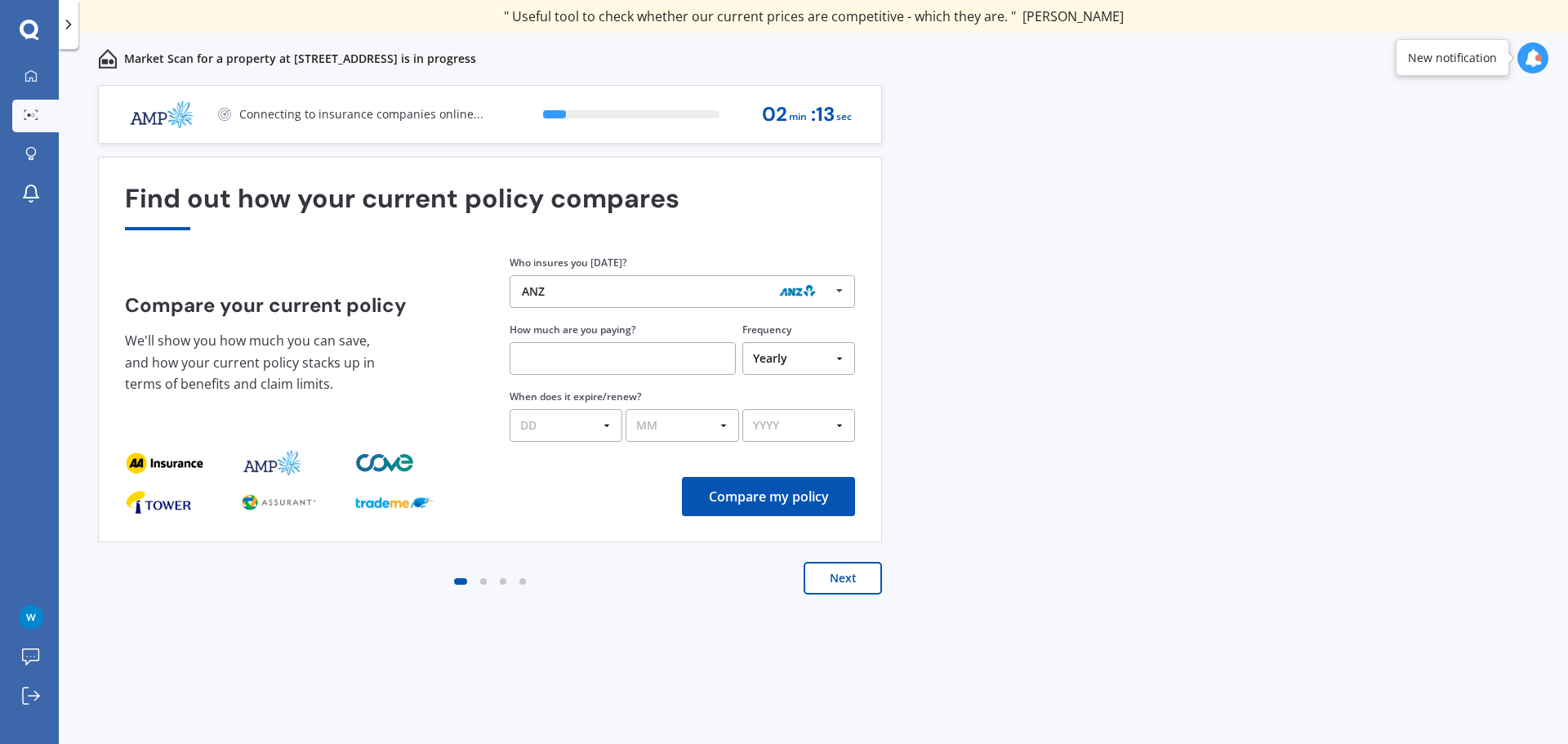
click at [605, 363] on input "text" at bounding box center [622, 359] width 226 height 33
type input "$200.99"
click at [816, 340] on div "Yearly Six-Monthly Quarterly Monthly Fortnightly Weekly One-Off" at bounding box center [798, 356] width 113 height 38
click at [811, 349] on select "Yearly Six-Monthly Quarterly Monthly Fortnightly Weekly One-Off" at bounding box center [798, 359] width 113 height 33
select select "Monthly"
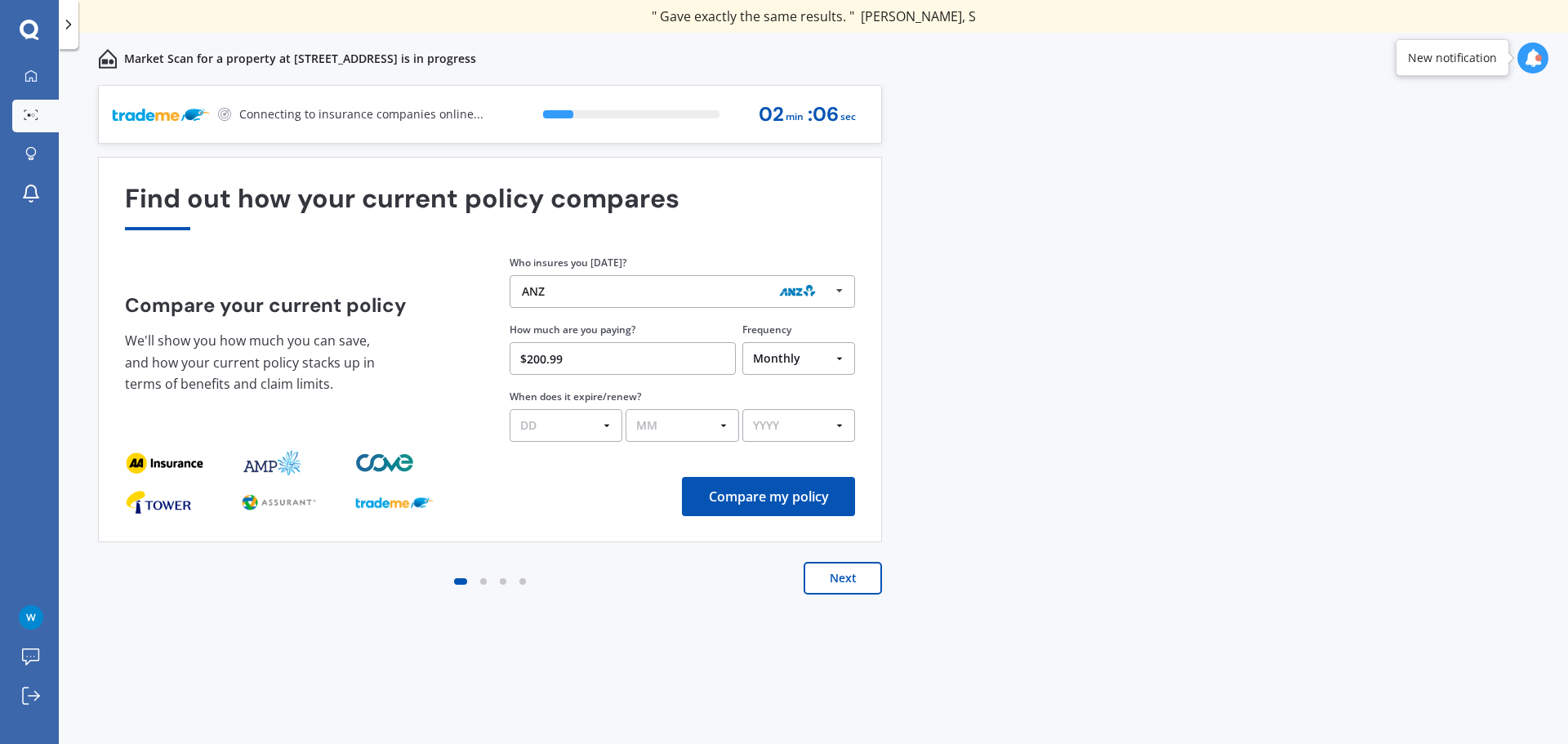
click at [743, 342] on select "Yearly Six-Monthly Quarterly Monthly Fortnightly Weekly One-Off" at bounding box center [798, 359] width 113 height 33
click at [551, 425] on select "DD 01 02 03 04 05 06 07 08 09 10 11 12 13 14 15 16 17 18 19 20 21 22 23 24 25 2…" at bounding box center [565, 425] width 113 height 33
select select "31"
click at [509, 409] on select "DD 01 02 03 04 05 06 07 08 09 10 11 12 13 14 15 16 17 18 19 20 21 22 23 24 25 2…" at bounding box center [565, 425] width 113 height 33
click at [674, 427] on select "MM 01 02 03 04 05 06 07 08 09 10 11 12" at bounding box center [682, 425] width 113 height 33
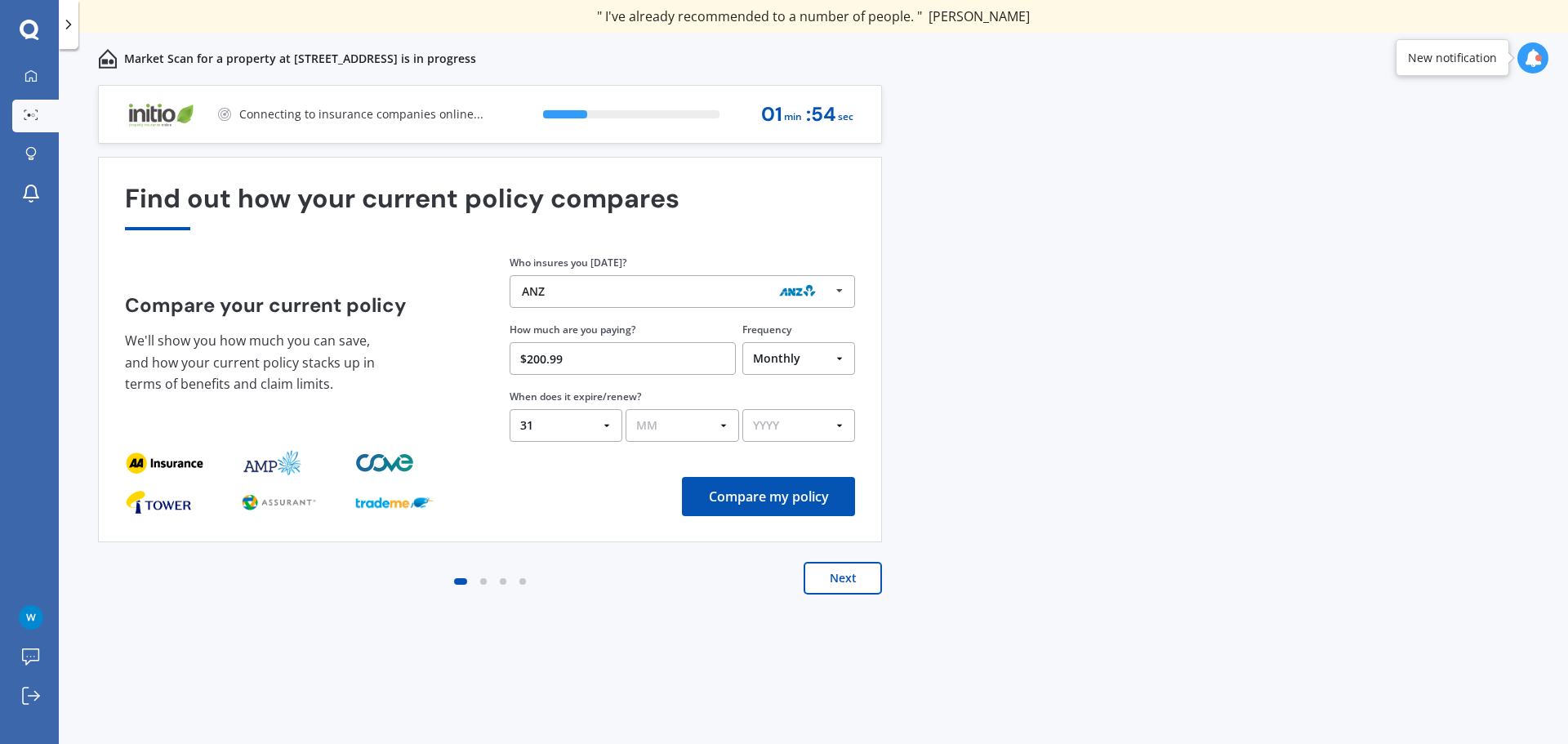
select select "08"
click at [626, 409] on select "MM 01 02 03 04 05 06 07 08 09 10 11 12" at bounding box center [682, 425] width 113 height 33
click at [786, 431] on select "YYYY 2026 2025 2024" at bounding box center [798, 425] width 113 height 33
select select "2025"
click at [743, 409] on select "YYYY 2026 2025 2024" at bounding box center [798, 425] width 113 height 33
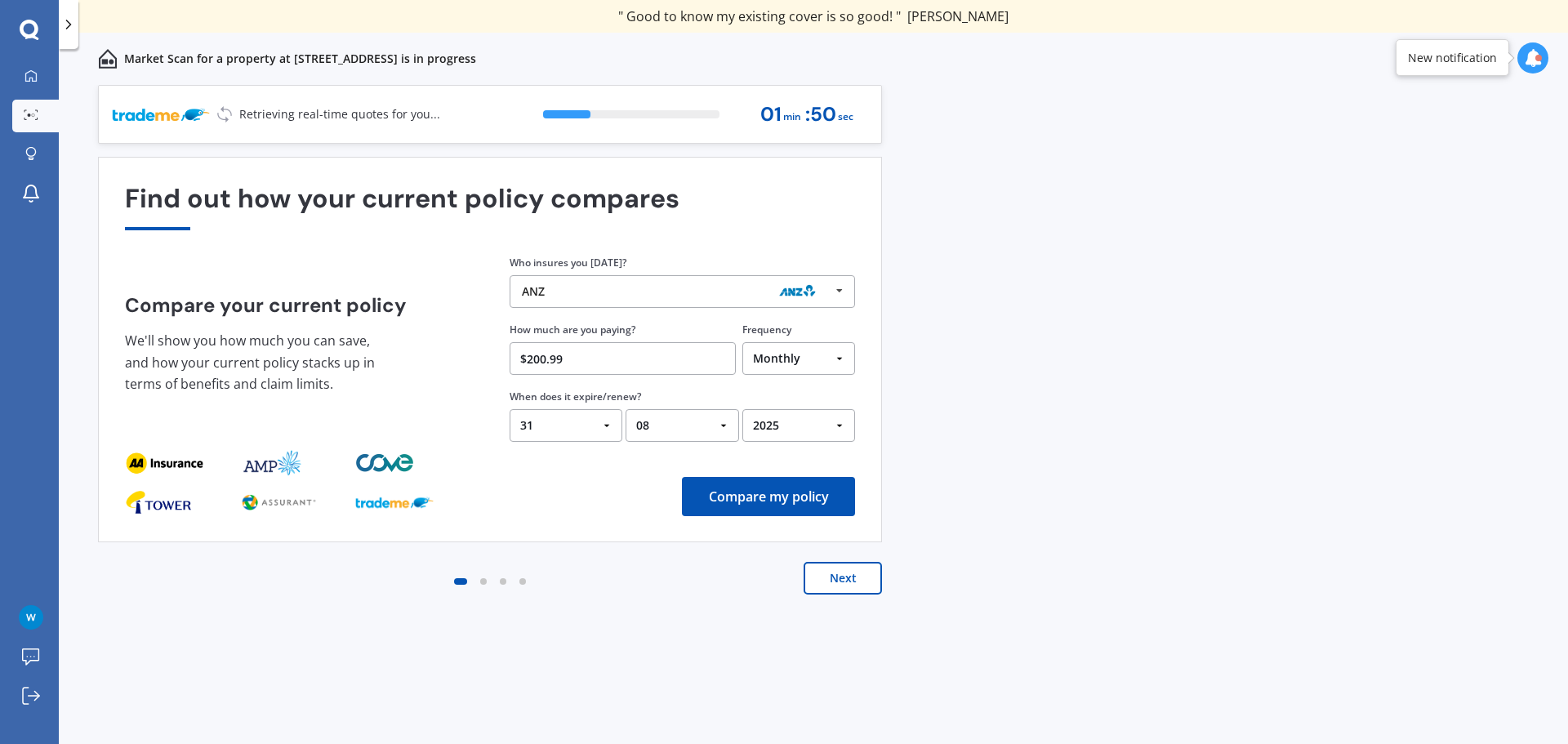
click at [778, 495] on button "Compare my policy" at bounding box center [768, 497] width 173 height 39
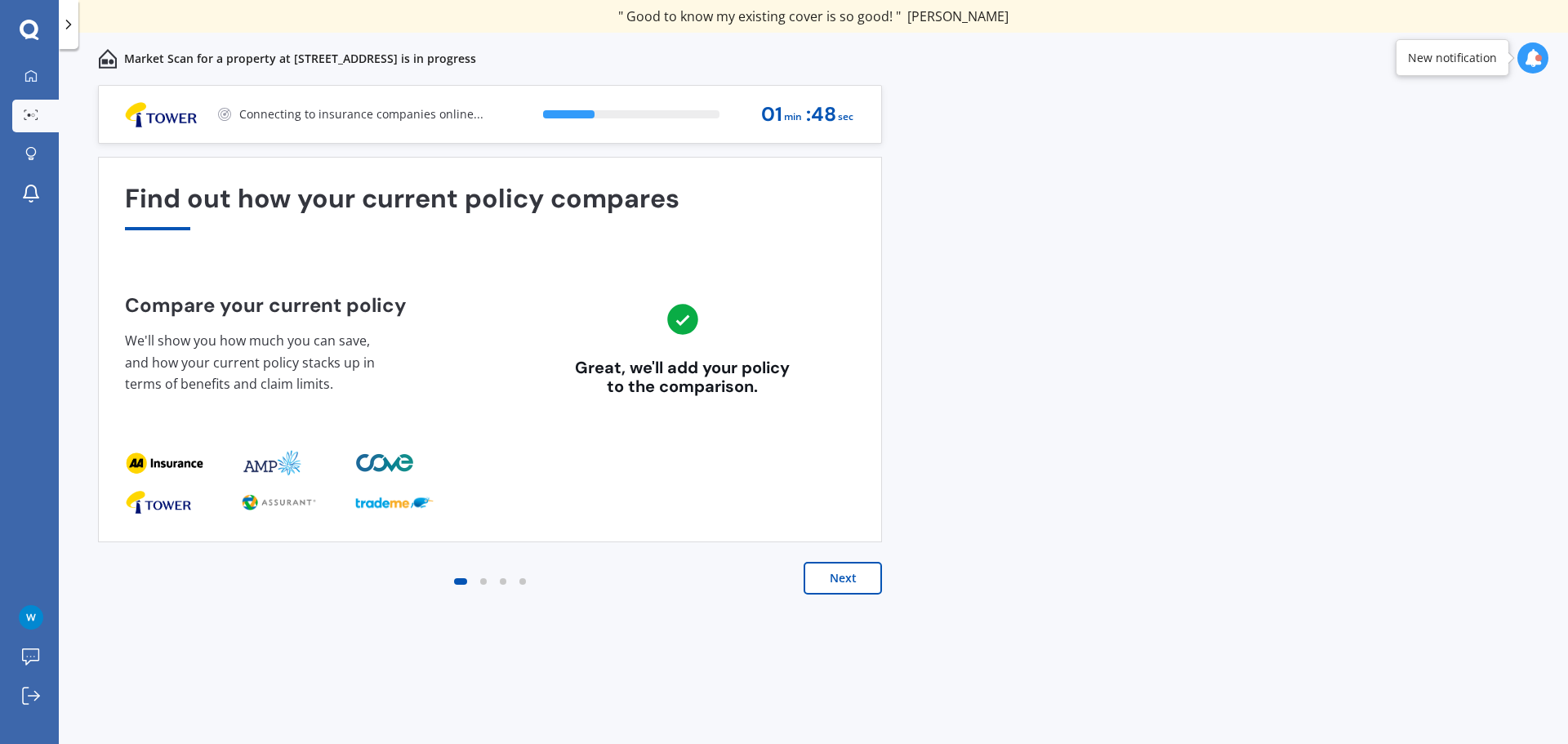
click at [850, 590] on button "Next" at bounding box center [842, 578] width 78 height 33
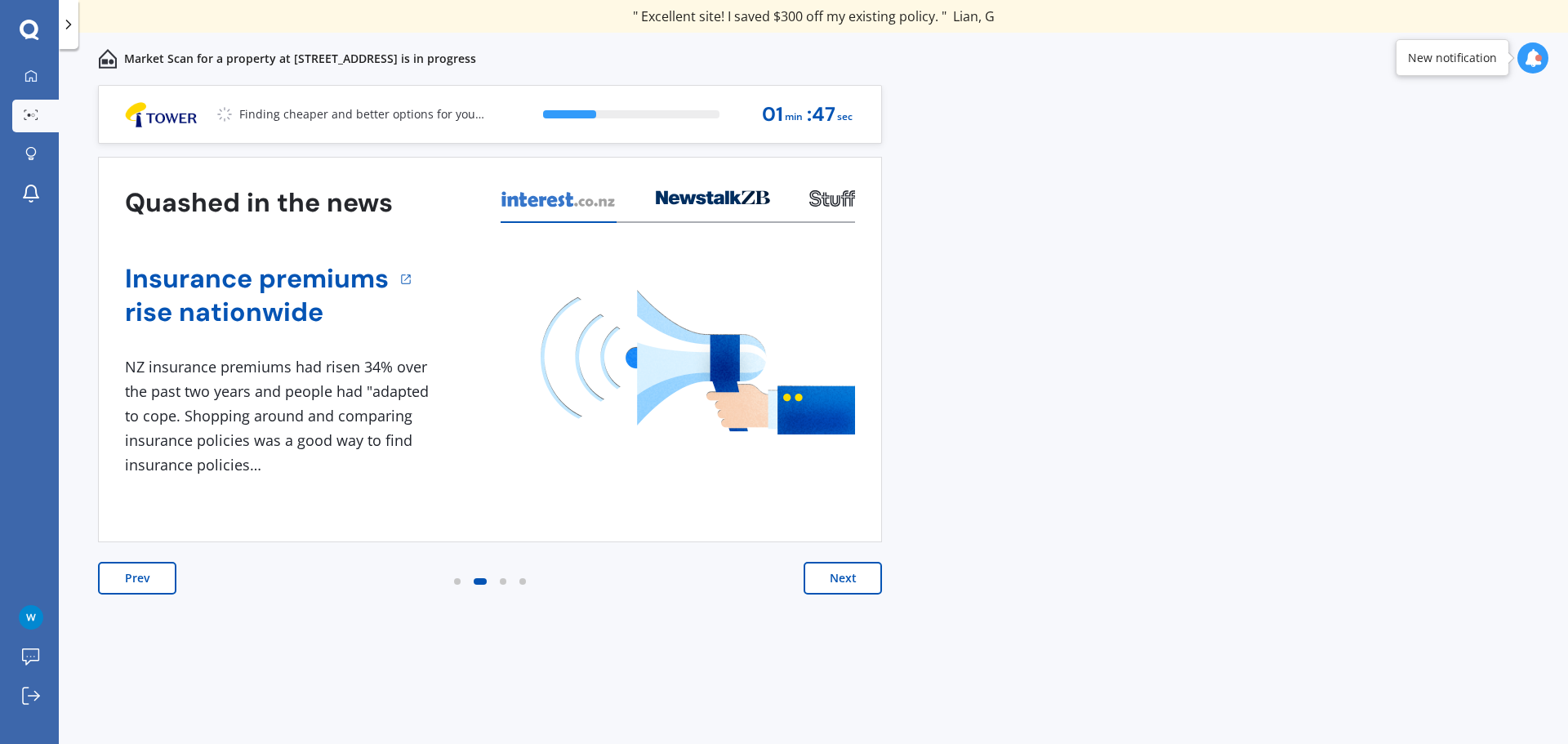
click at [850, 590] on button "Next" at bounding box center [842, 578] width 78 height 33
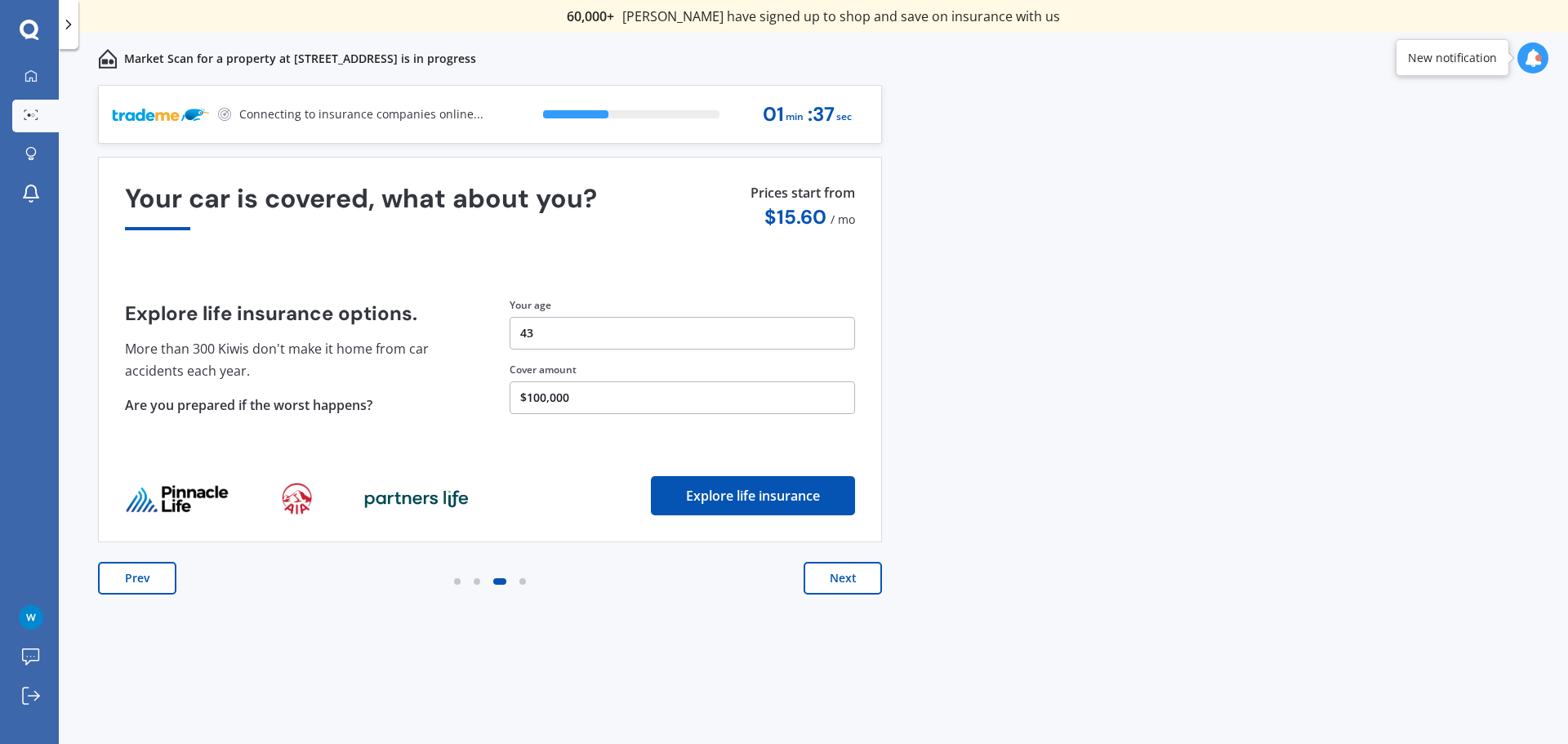
click at [839, 591] on button "Next" at bounding box center [842, 578] width 78 height 33
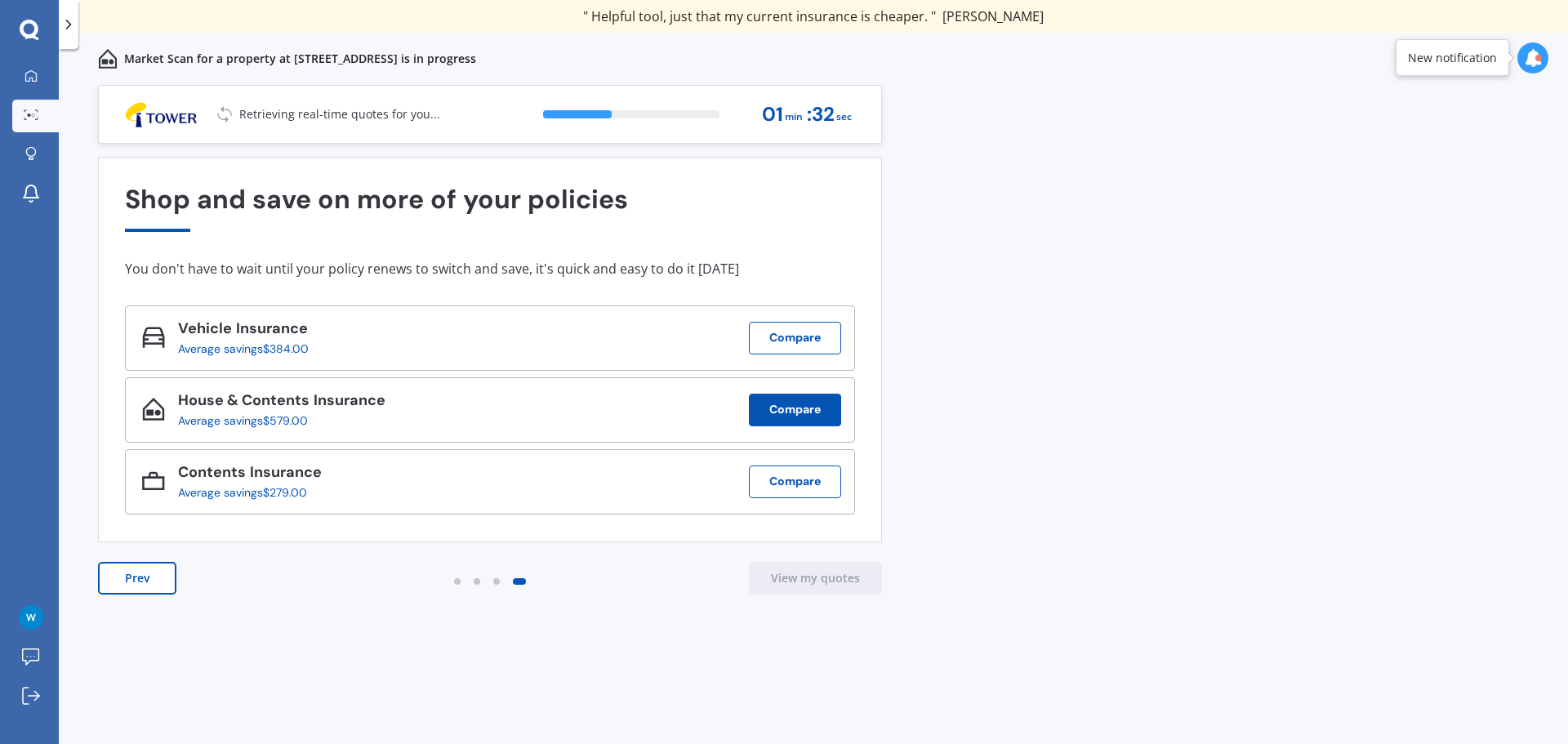
click at [778, 407] on button "Compare" at bounding box center [795, 410] width 92 height 33
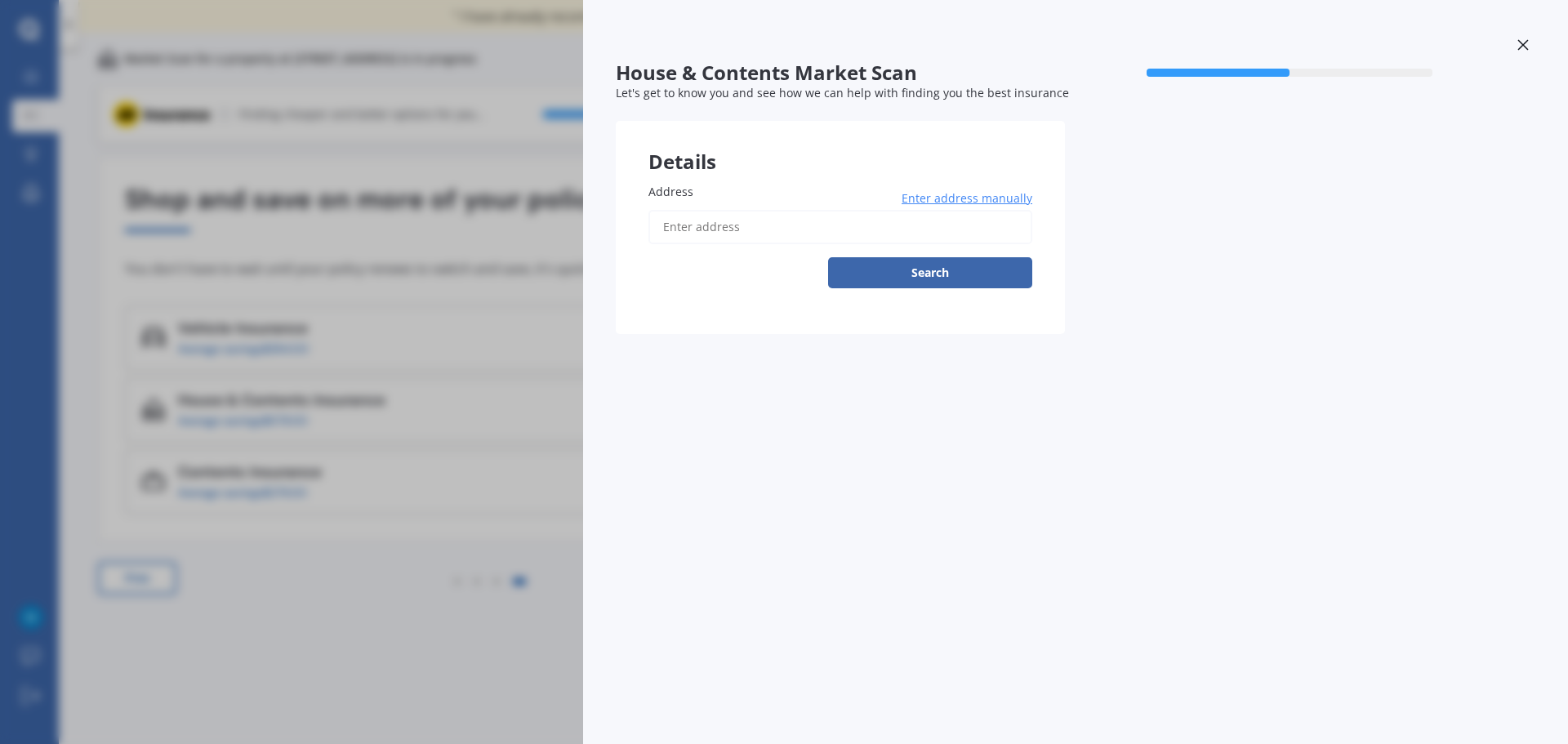
click at [910, 227] on input "Address" at bounding box center [839, 227] width 384 height 34
type input "[STREET_ADDRESS]"
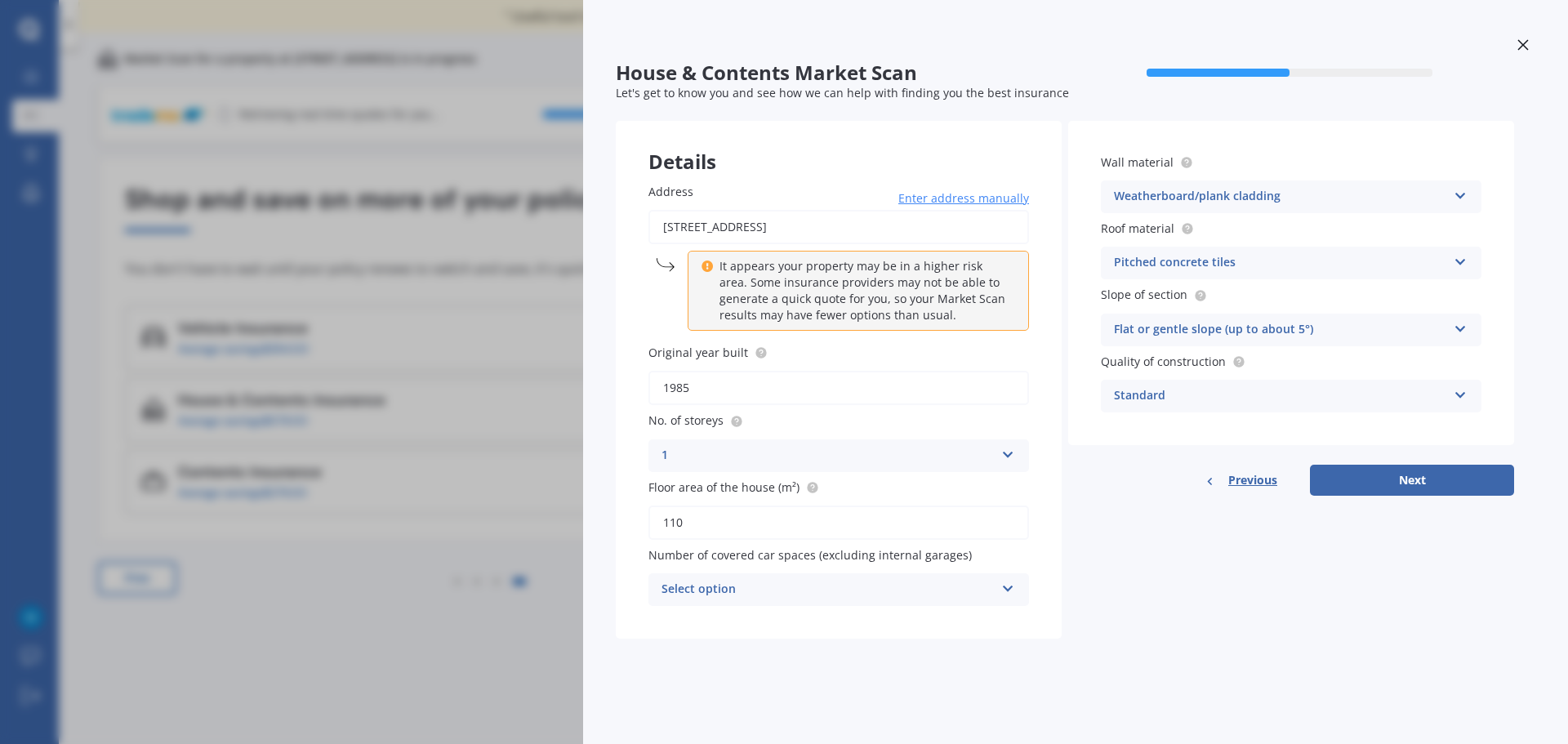
click at [1522, 43] on icon at bounding box center [1523, 45] width 11 height 11
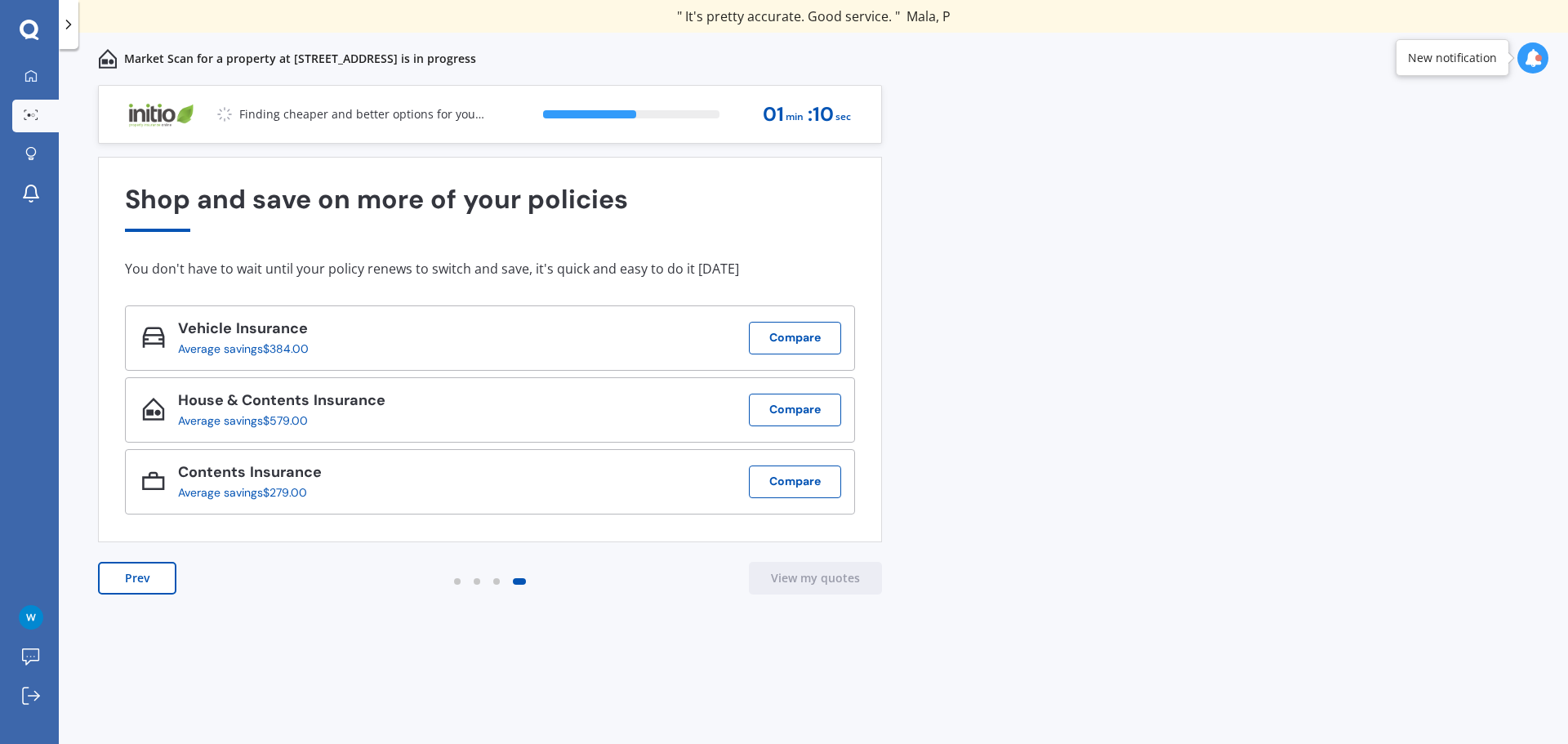
click at [139, 568] on button "Prev" at bounding box center [136, 578] width 78 height 33
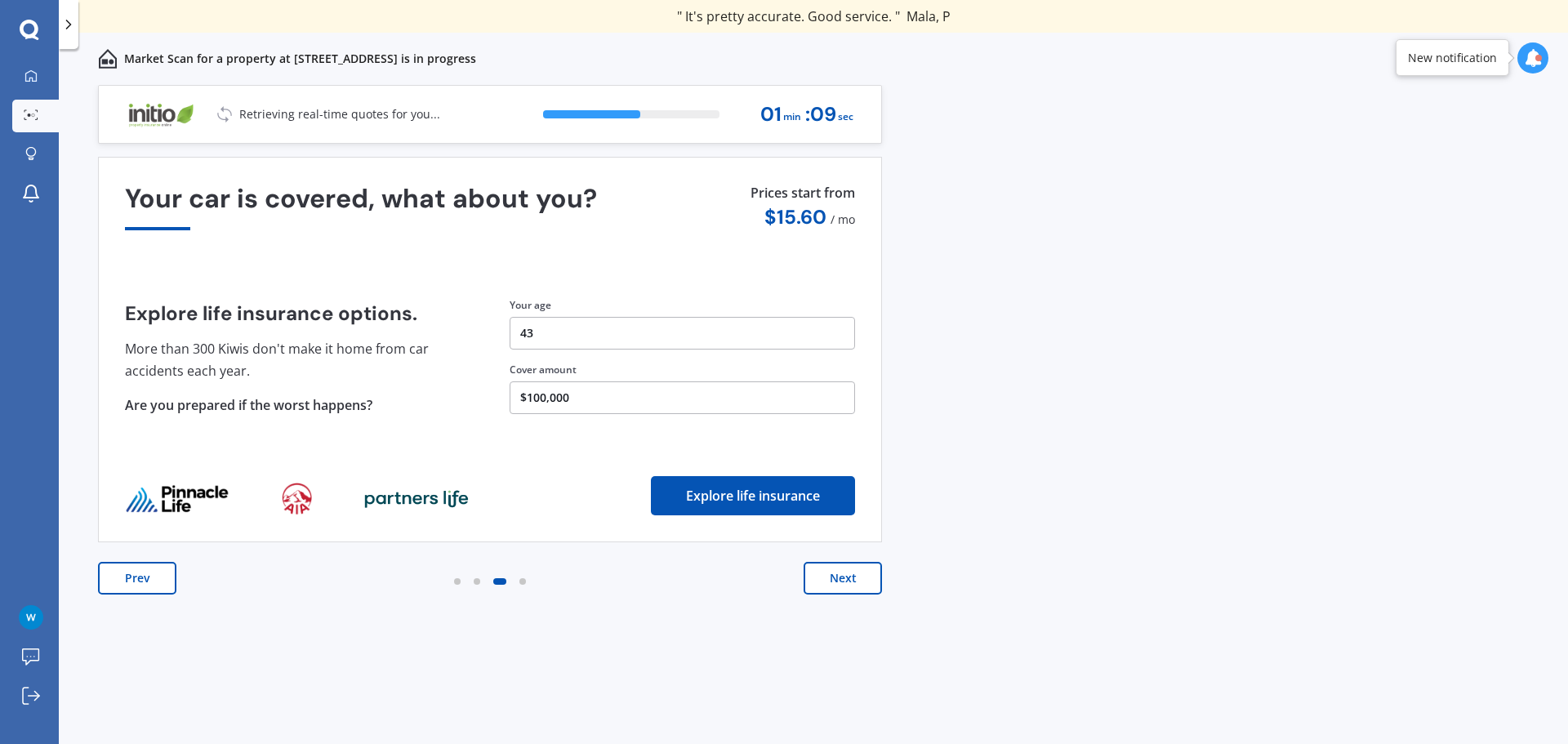
click at [139, 568] on button "Prev" at bounding box center [136, 578] width 78 height 33
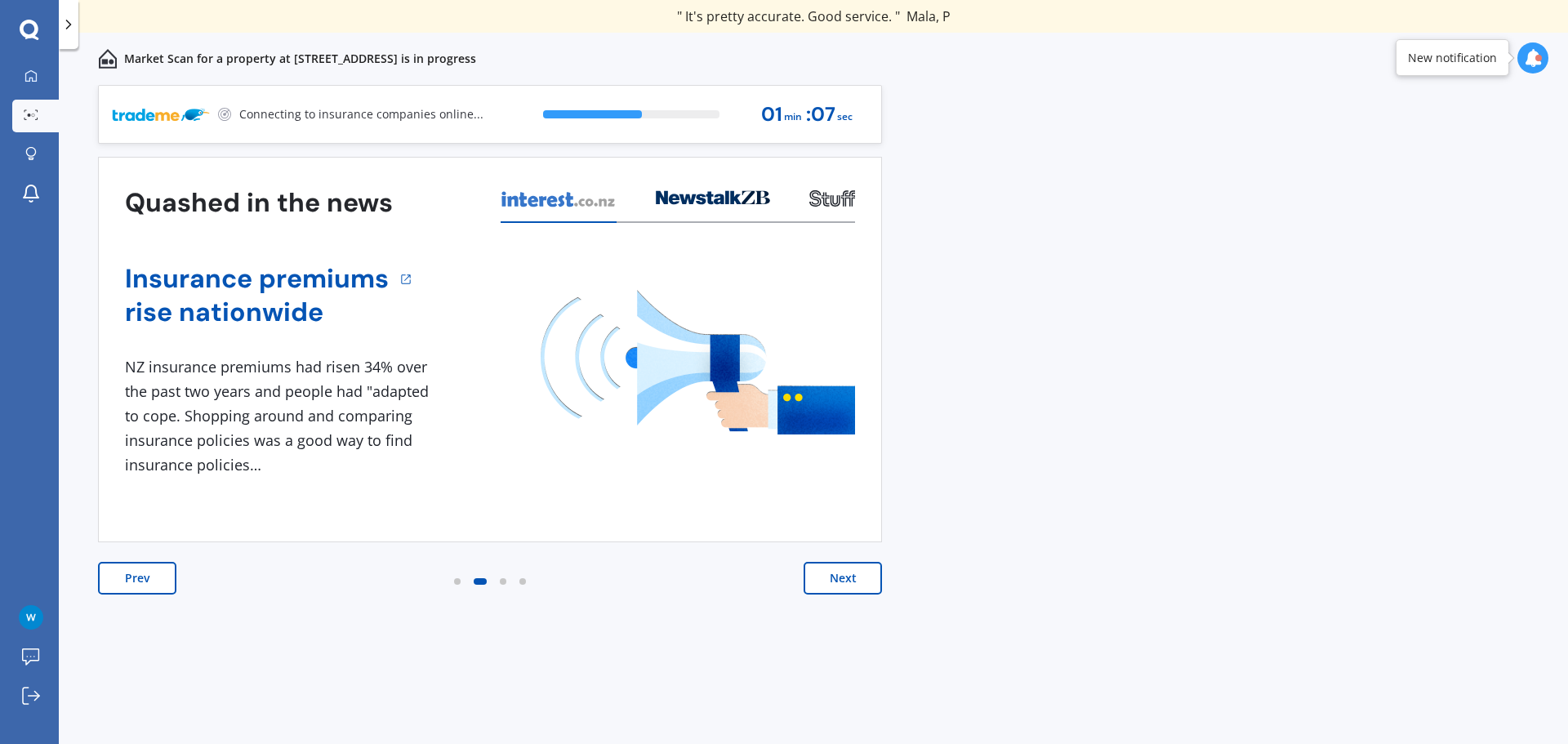
click at [139, 568] on button "Prev" at bounding box center [136, 578] width 78 height 33
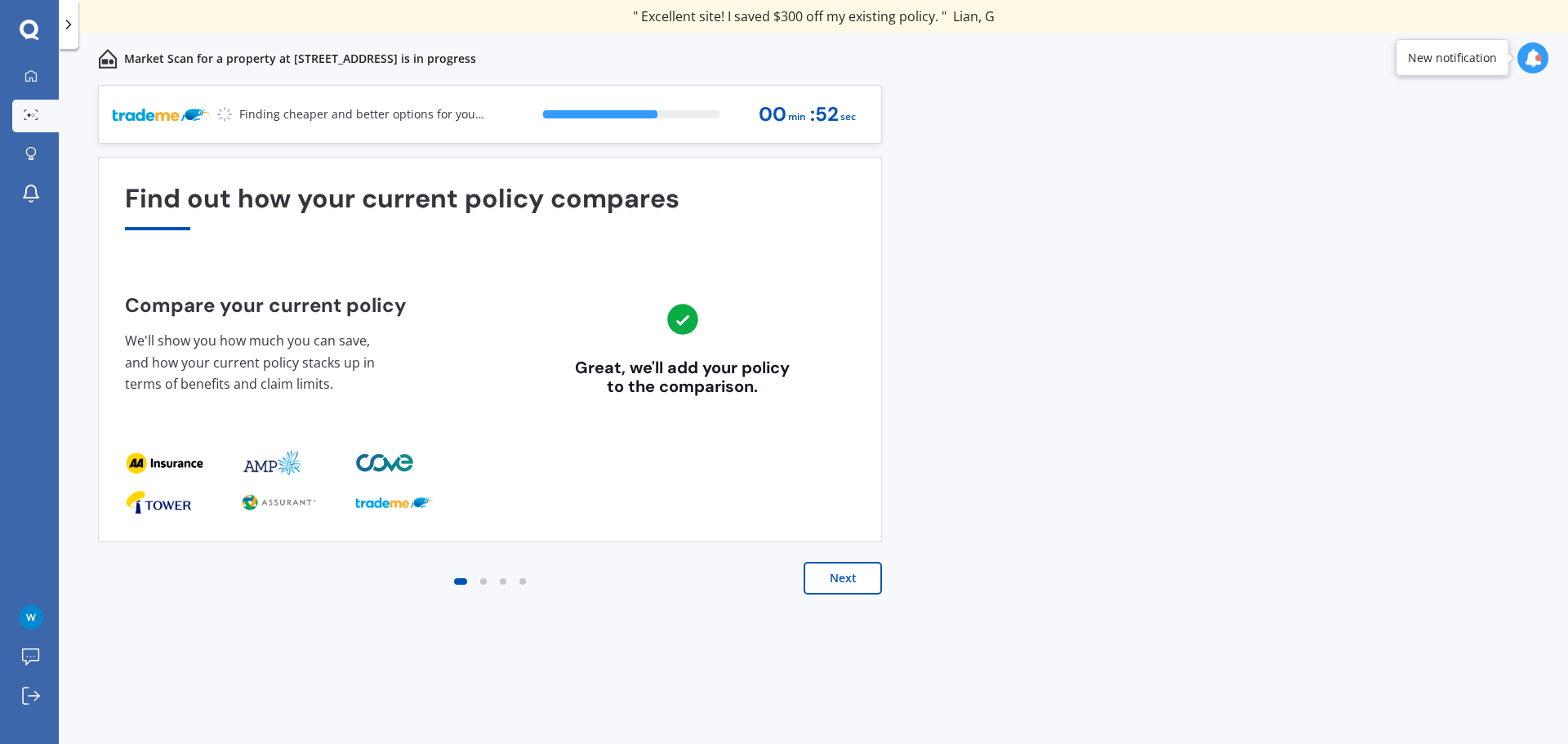
click at [425, 133] on div "Finding cheaper and better options for you..." at bounding box center [297, 114] width 372 height 57
click at [30, 73] on icon at bounding box center [31, 76] width 13 height 13
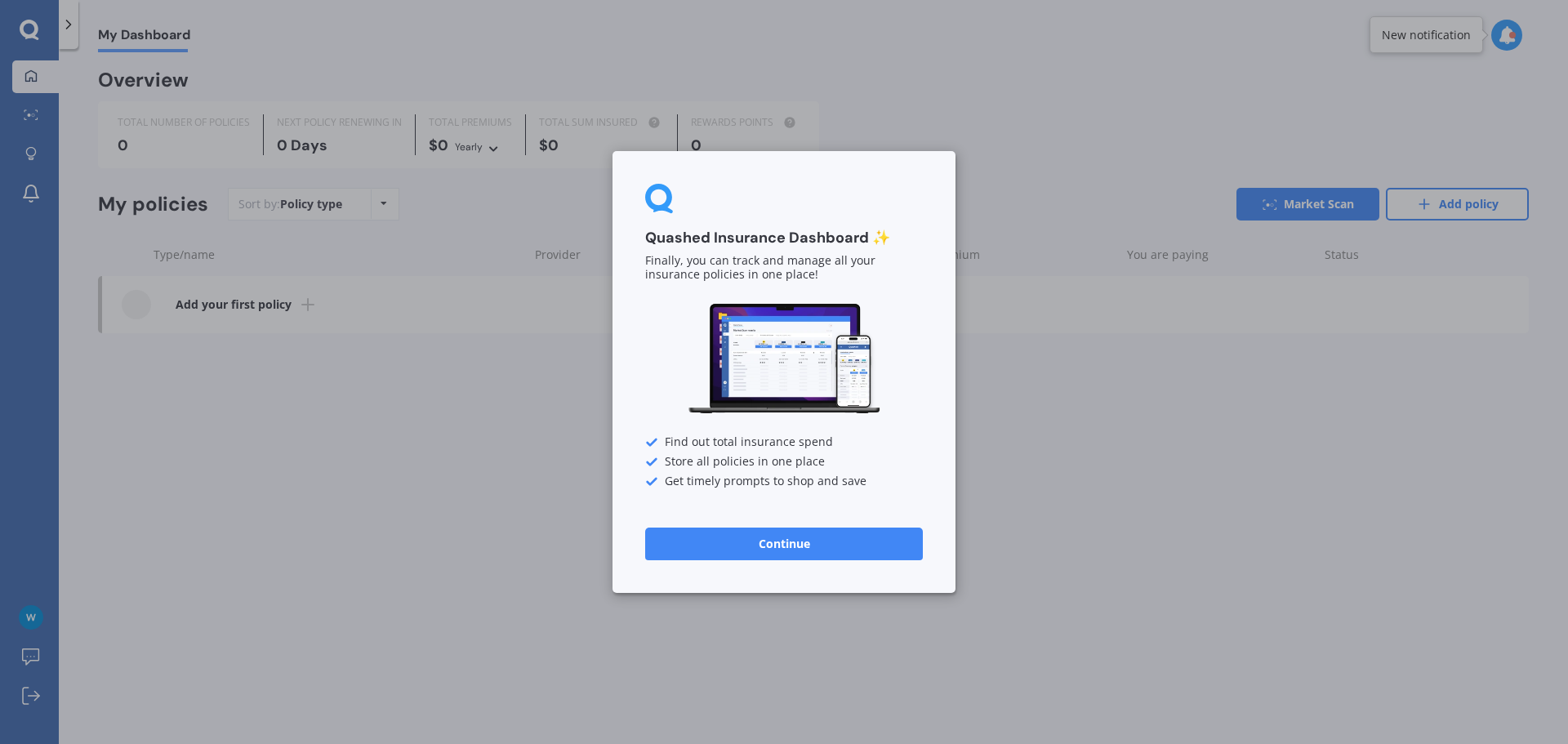
click at [776, 557] on button "Continue" at bounding box center [784, 544] width 278 height 33
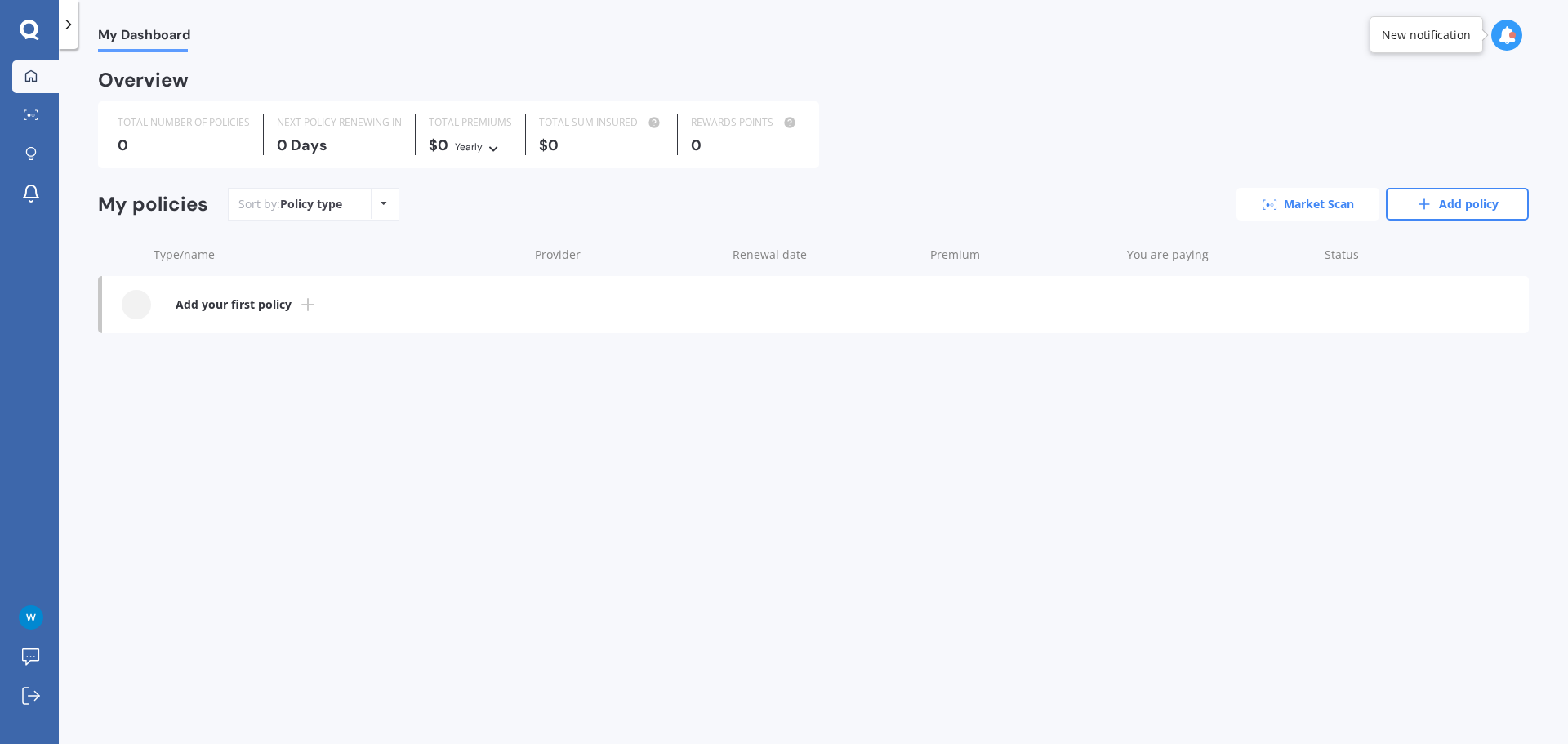
click at [1316, 190] on link "Market Scan" at bounding box center [1308, 204] width 143 height 33
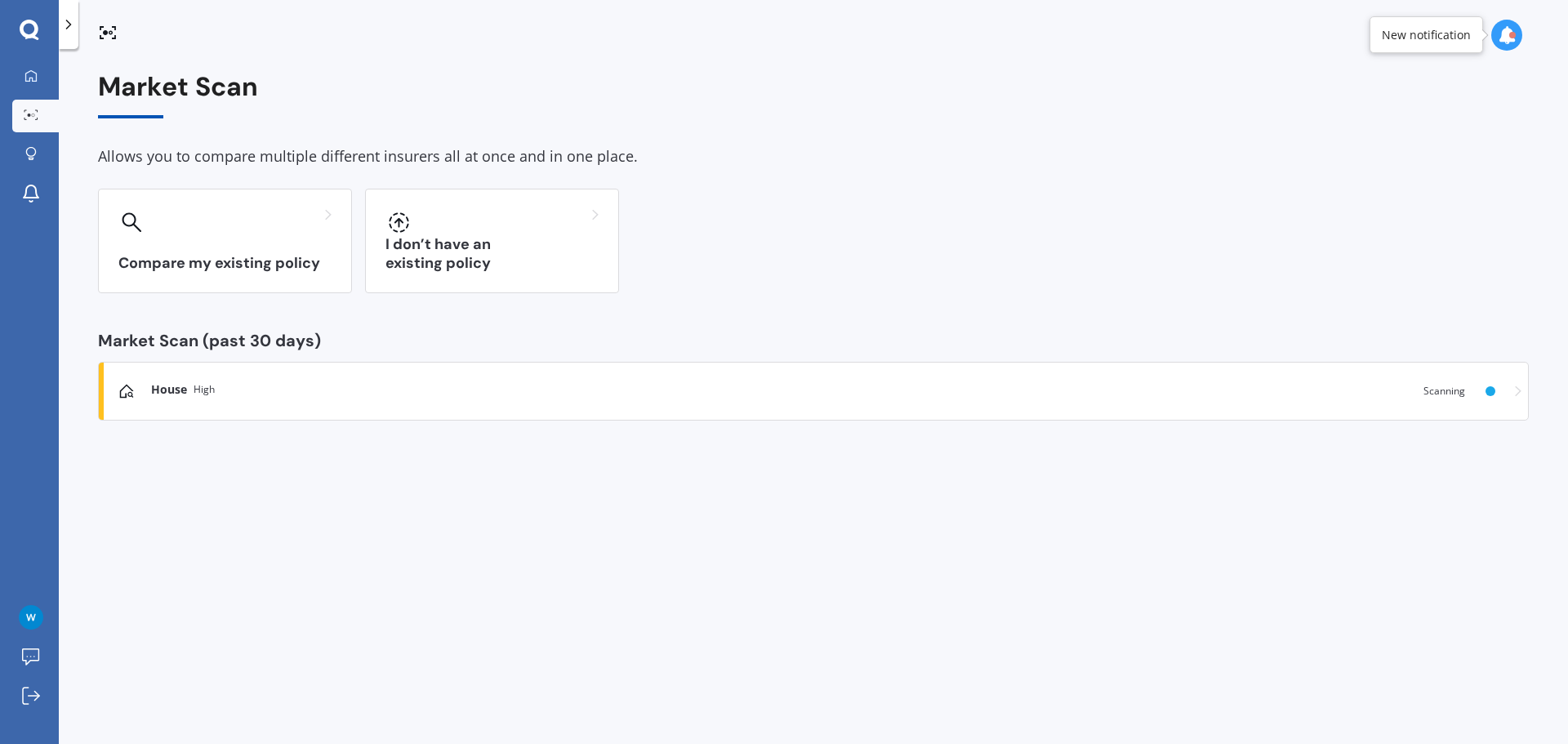
click at [1179, 391] on div "House High" at bounding box center [682, 389] width 1061 height 16
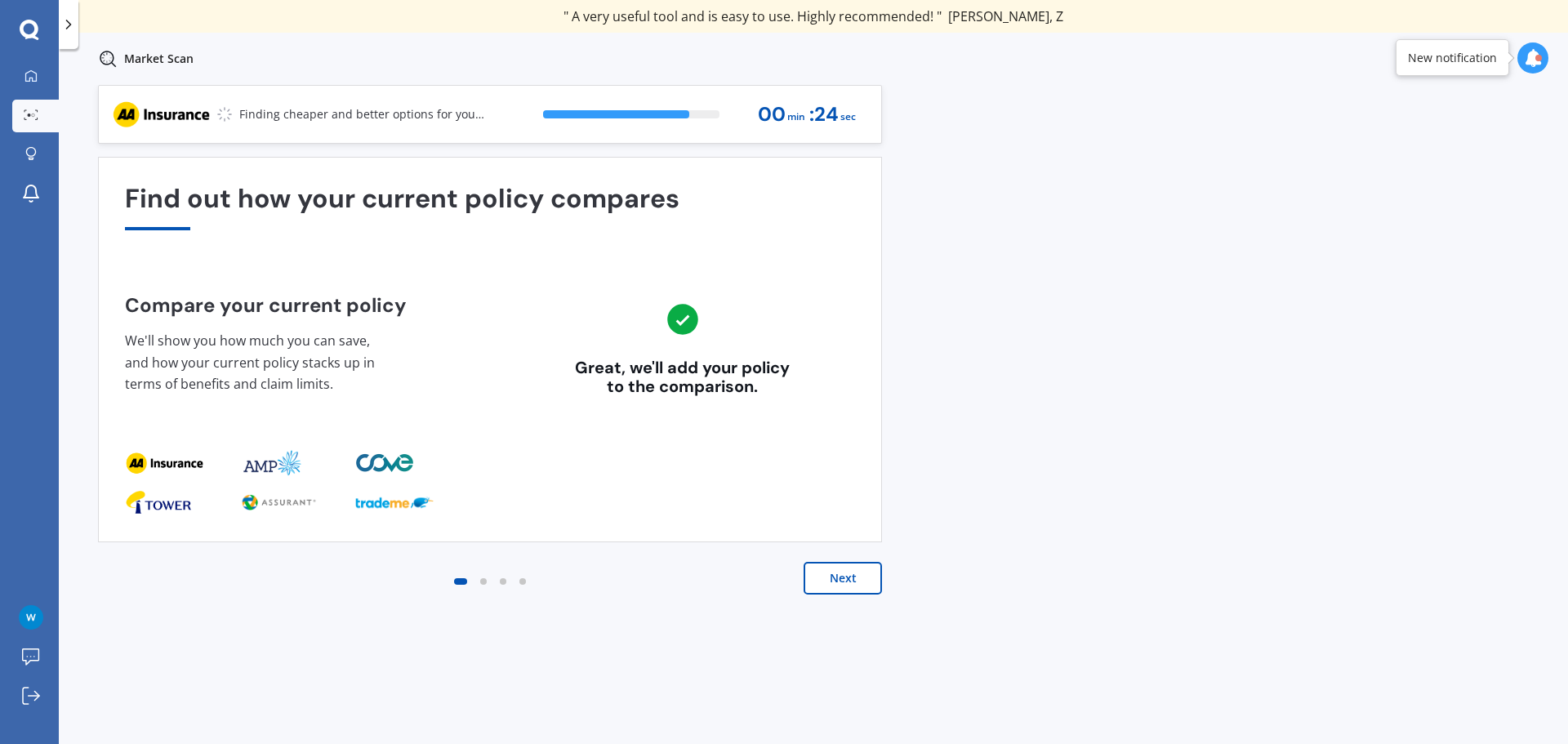
click at [1475, 70] on div "New notification" at bounding box center [1452, 57] width 113 height 37
click at [1529, 57] on icon at bounding box center [1533, 58] width 18 height 18
click at [1108, 264] on div "Previous 60,000+ Kiwis have signed up to shop and save on insurance with us " H…" at bounding box center [813, 432] width 1509 height 695
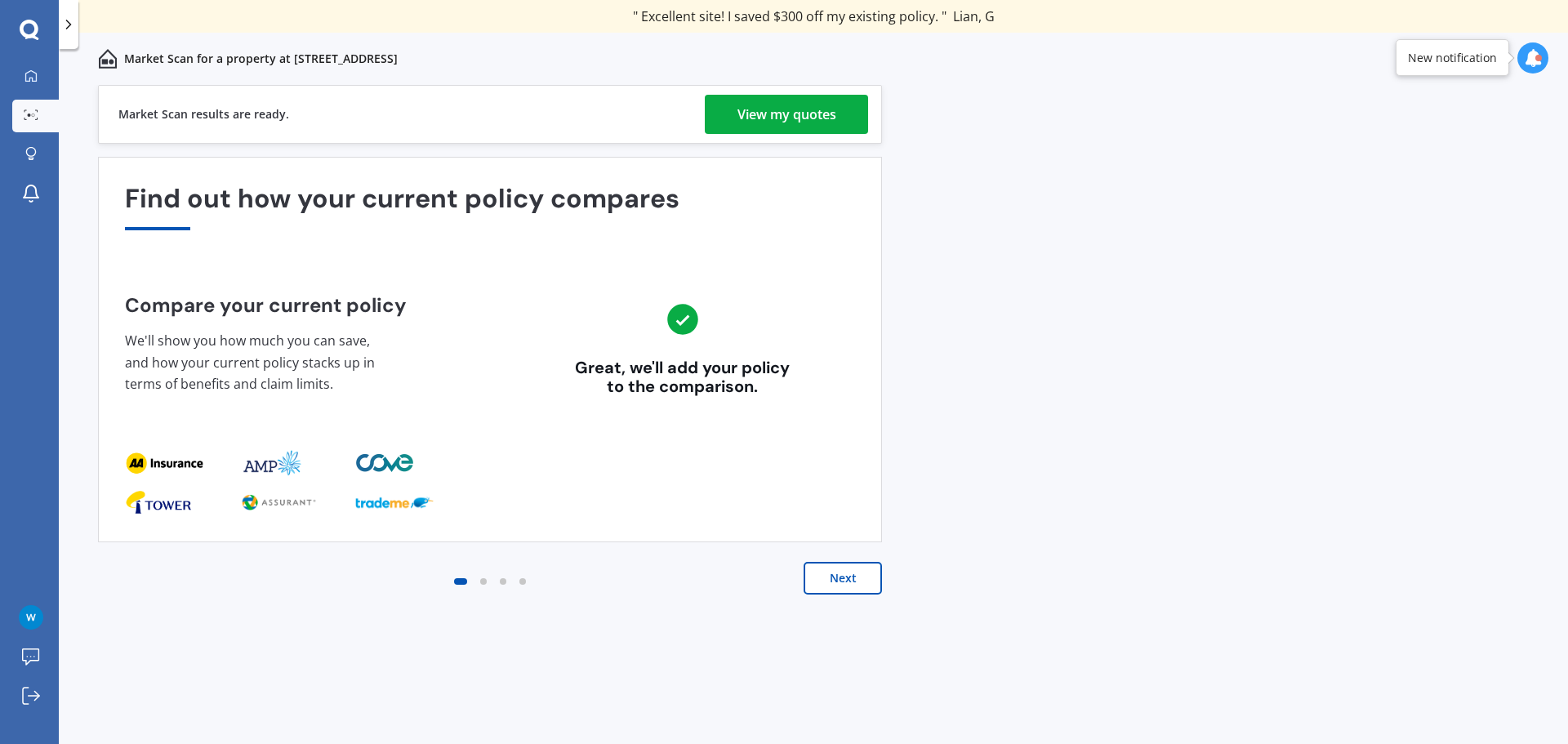
click at [803, 109] on div "View my quotes" at bounding box center [787, 114] width 99 height 39
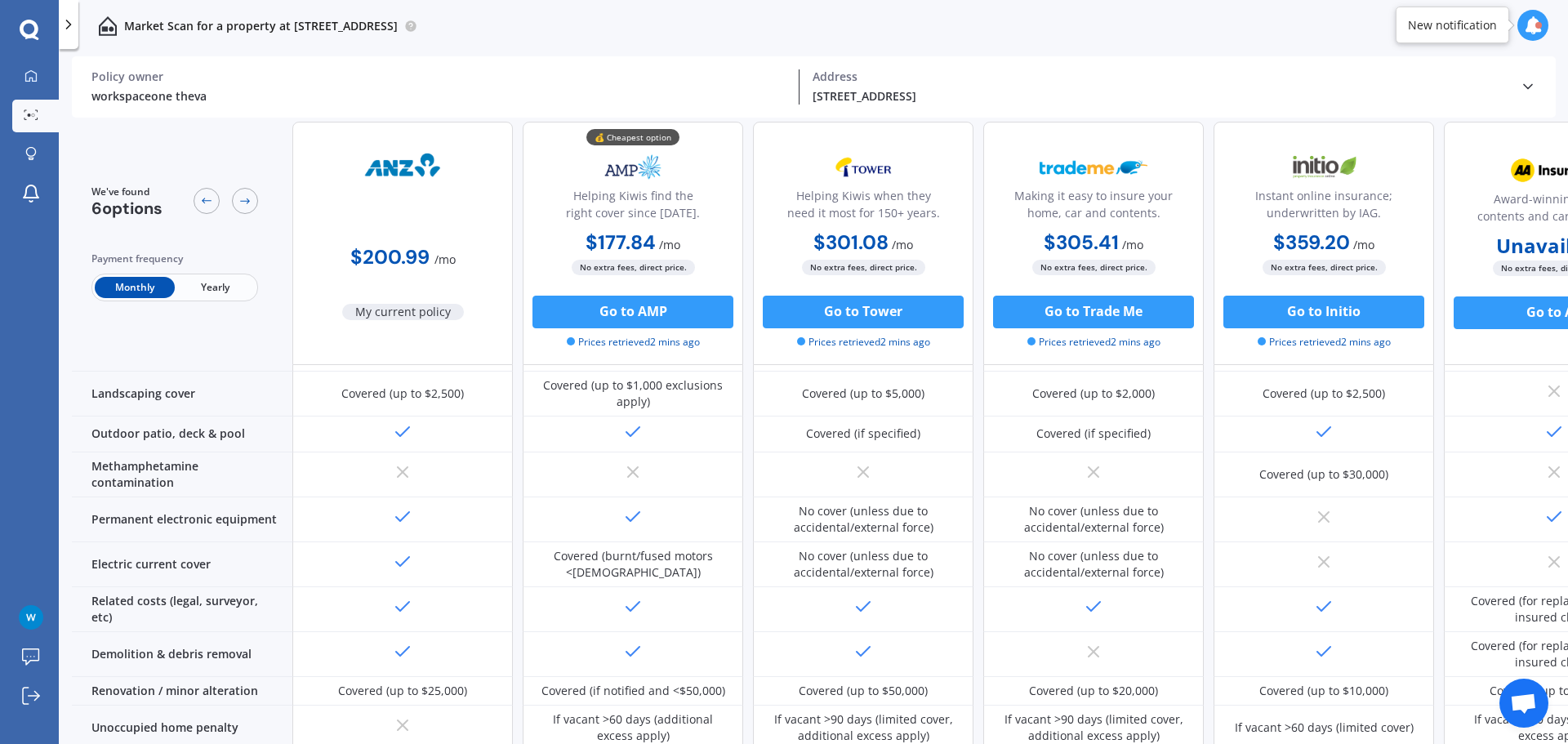
scroll to position [453, 0]
click at [546, 421] on div at bounding box center [632, 434] width 220 height 36
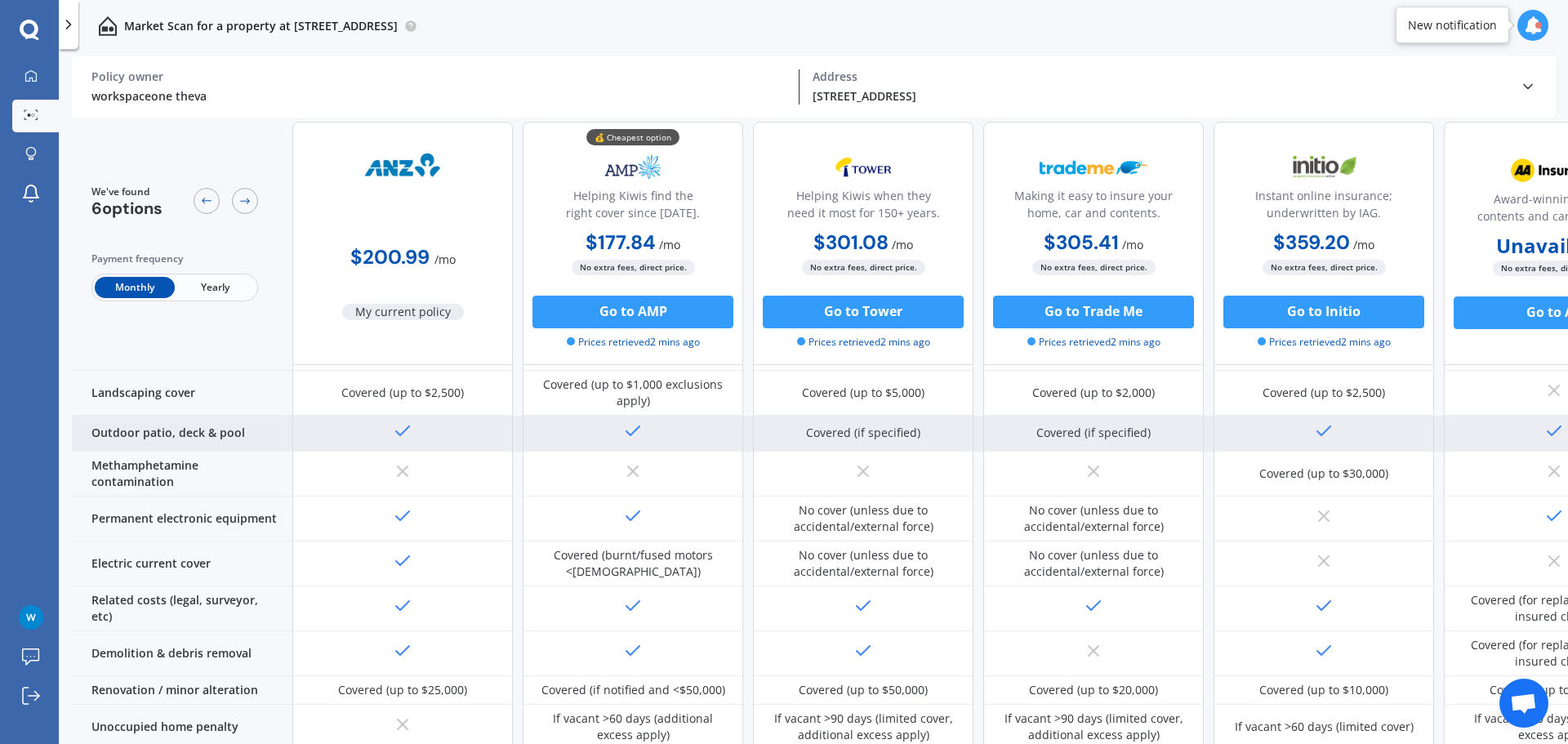
click at [623, 421] on icon at bounding box center [633, 431] width 20 height 20
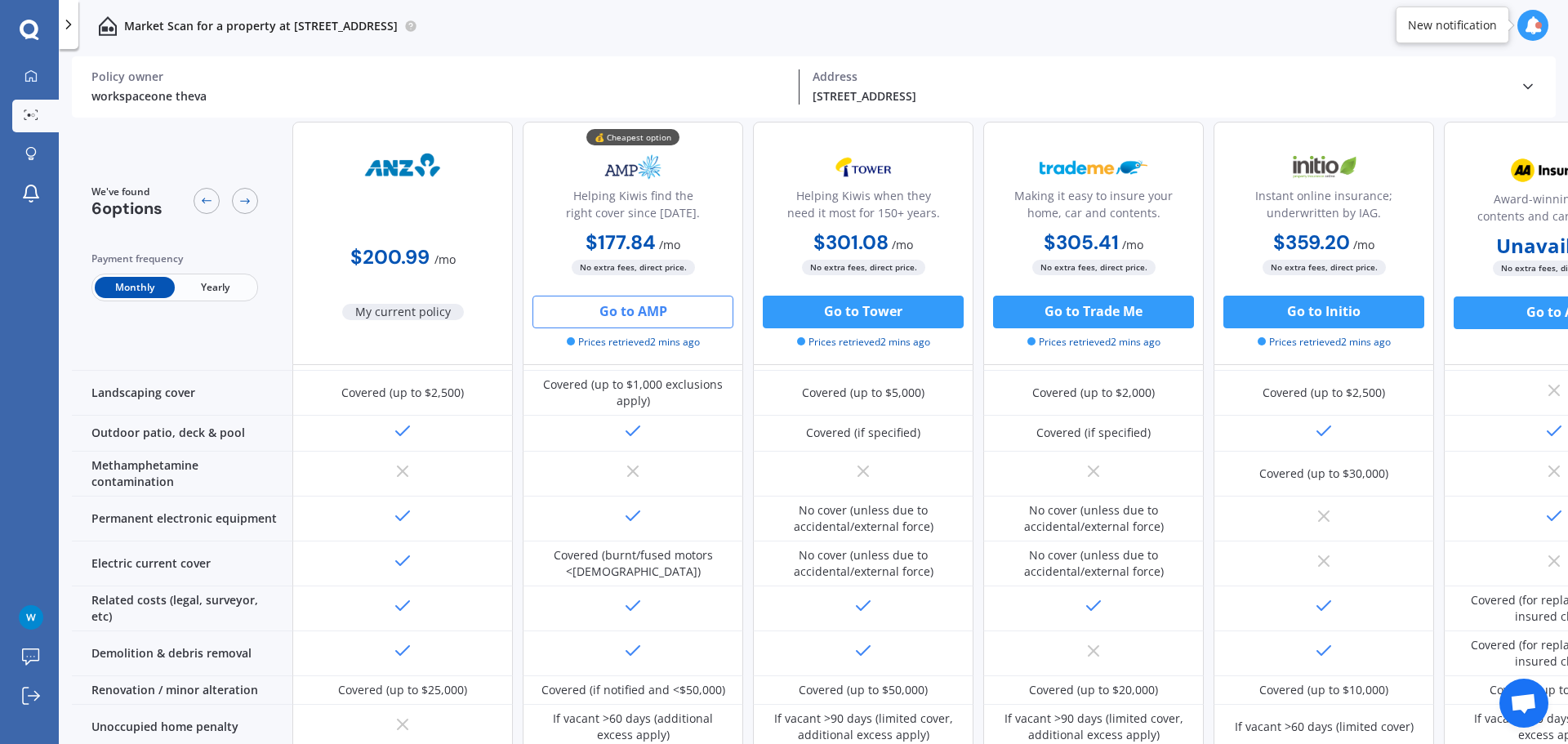
click at [609, 315] on button "Go to AMP" at bounding box center [632, 312] width 201 height 33
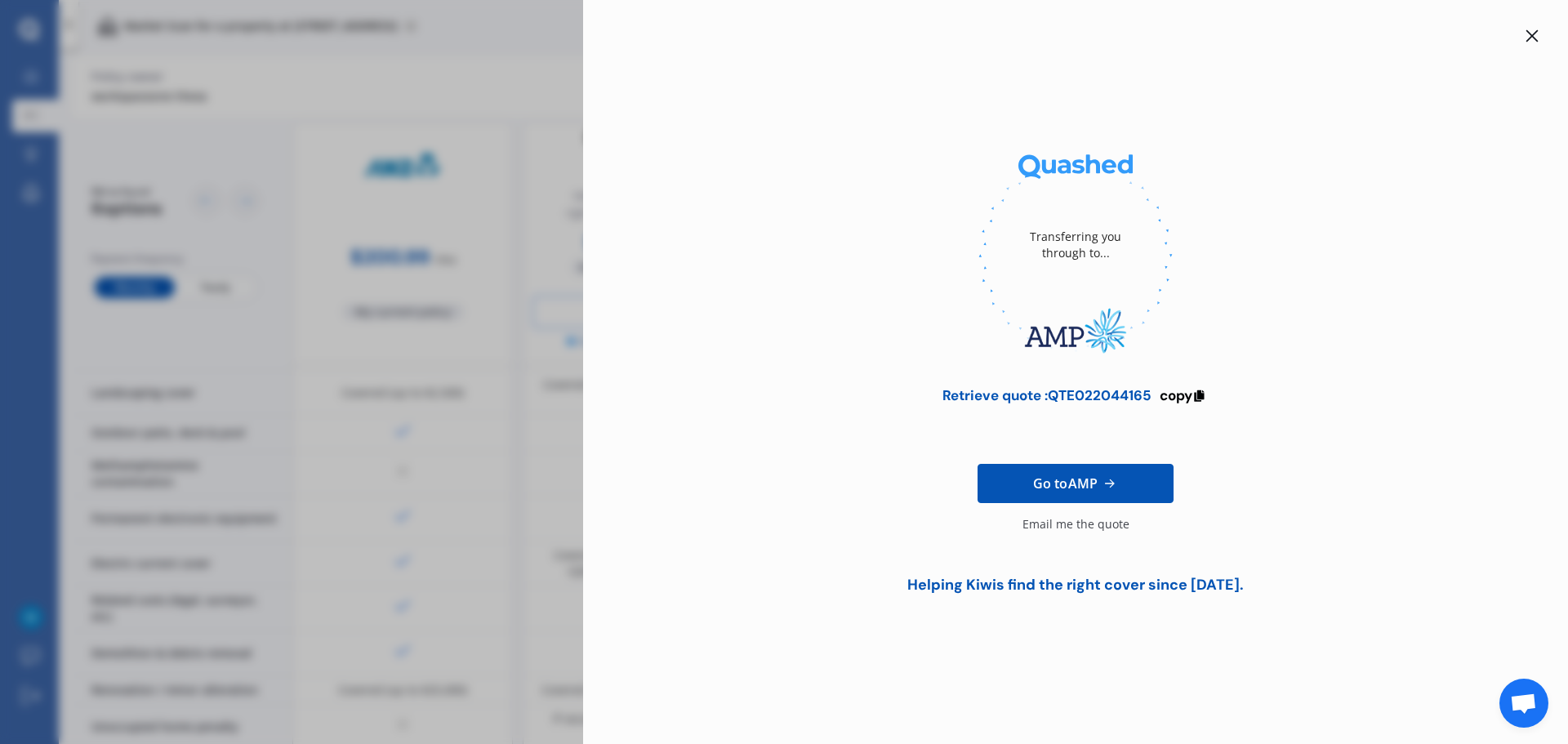
click at [1530, 32] on icon at bounding box center [1532, 36] width 13 height 13
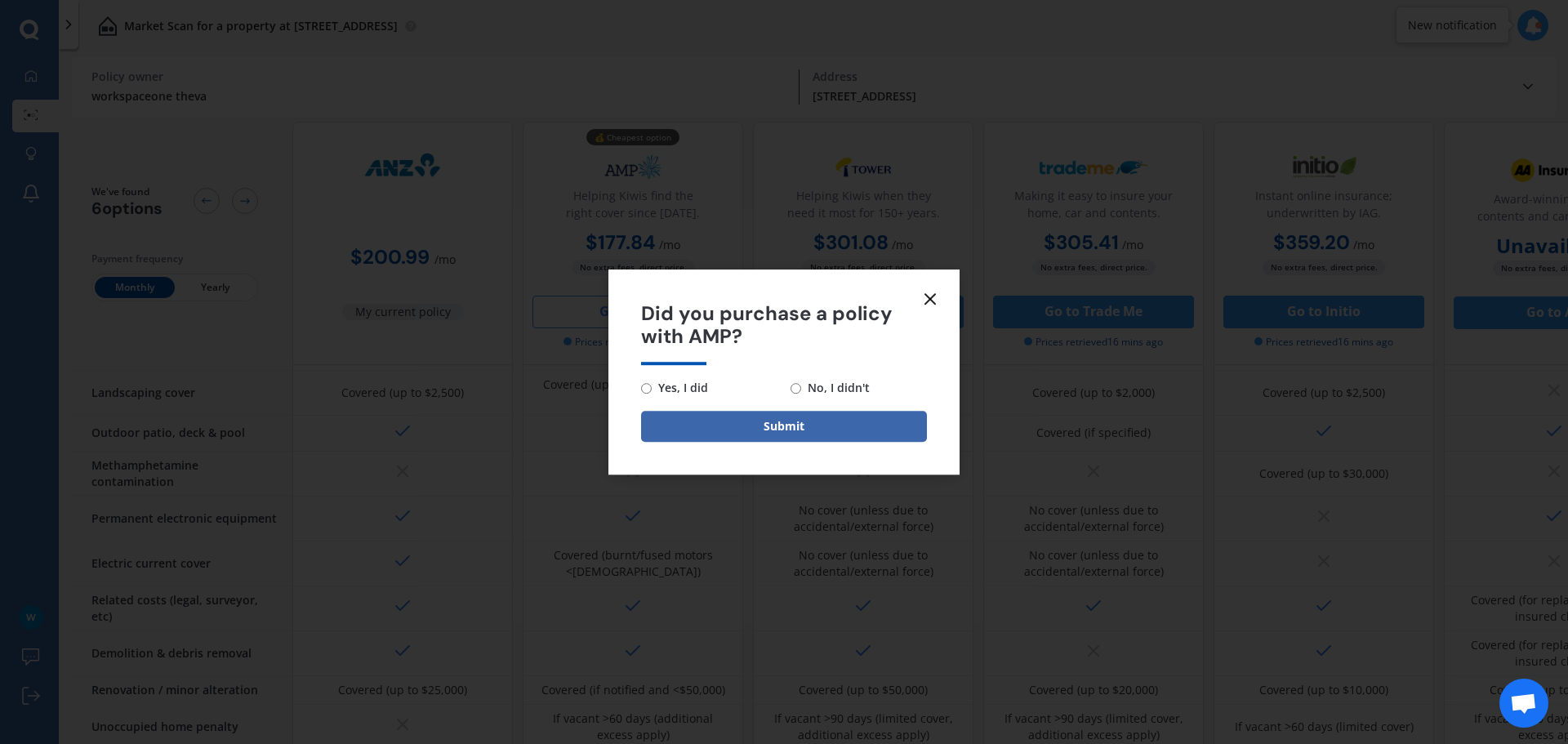
click at [931, 297] on line at bounding box center [930, 299] width 10 height 10
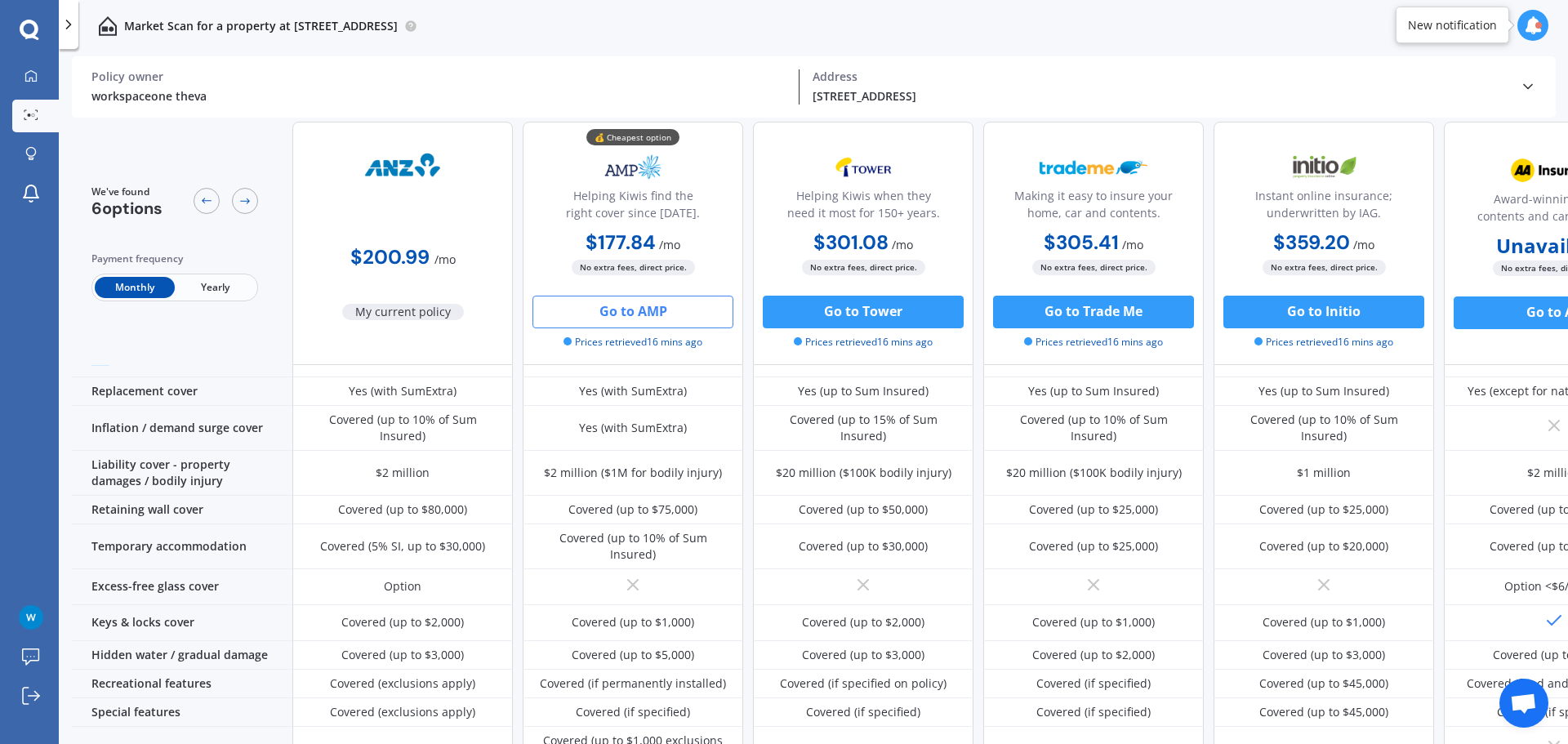
scroll to position [0, 0]
